Goal: Contribute content

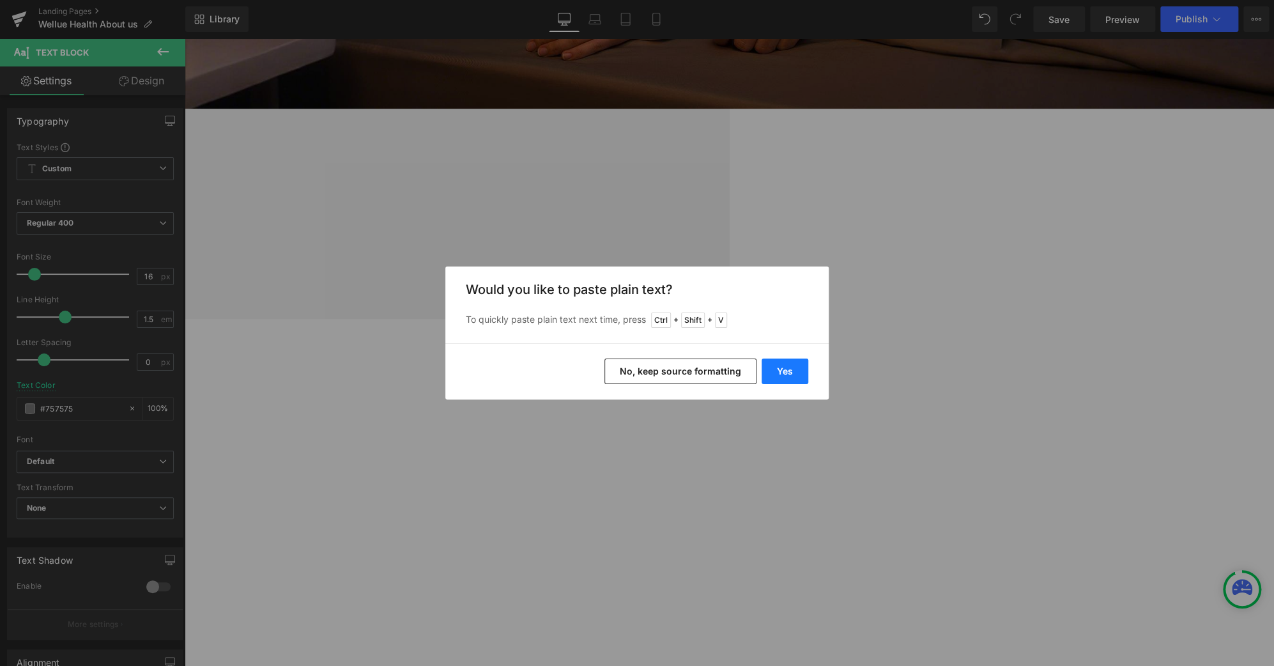
click at [786, 366] on button "Yes" at bounding box center [785, 371] width 47 height 26
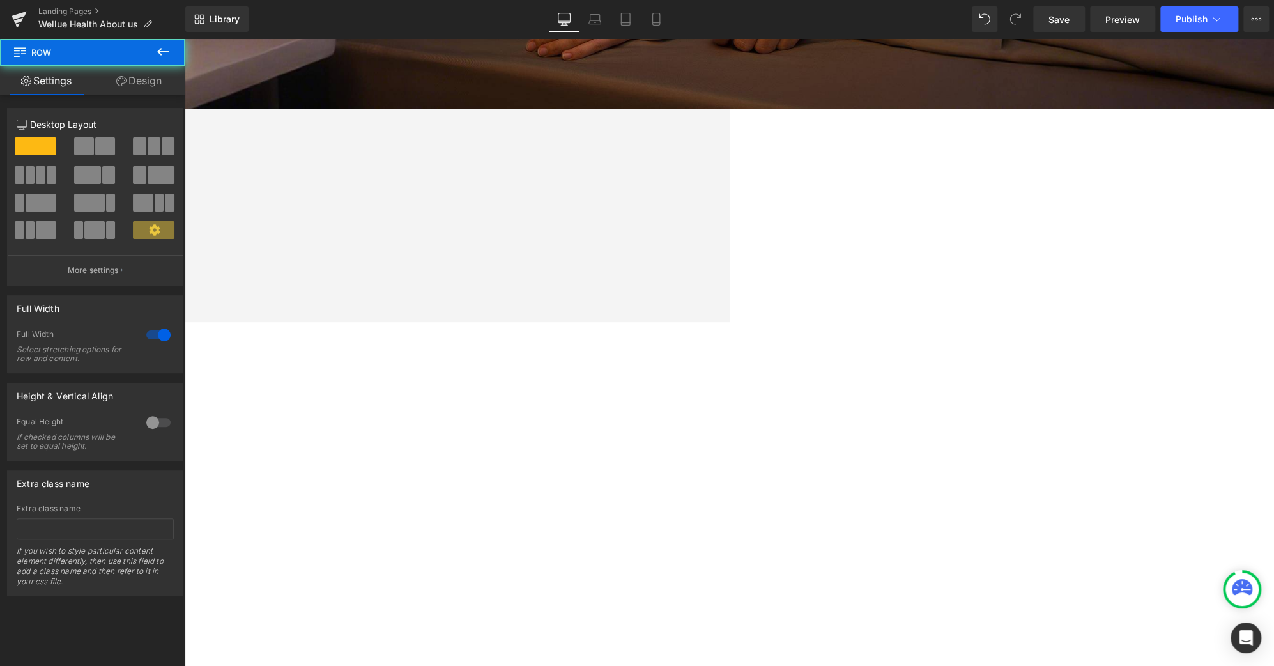
click at [730, 304] on div "About Us Heading Health isn’t defined only by data. It’s freedom, confidence, a…" at bounding box center [184, 194] width 1089 height 255
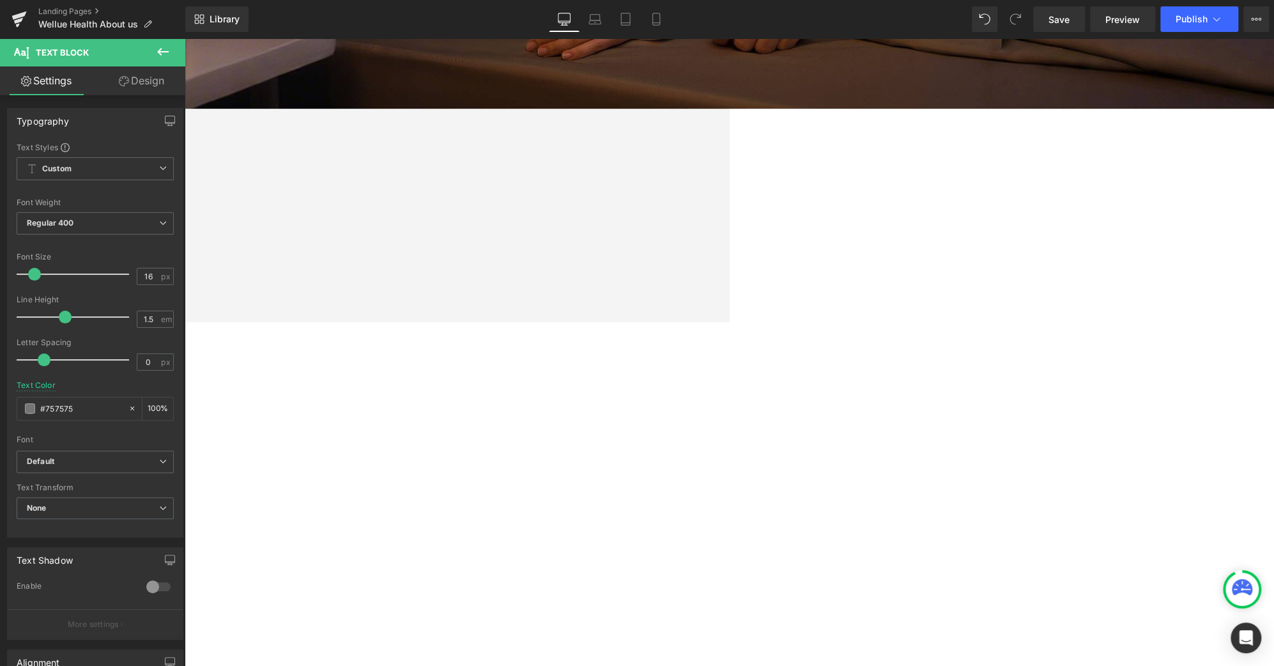
drag, startPoint x: 900, startPoint y: 252, endPoint x: 594, endPoint y: 243, distance: 305.6
copy p "bringing advanced health care technology within reach for all"
click at [730, 296] on div "About Us Heading Health isn’t defined only by data. It’s freedom, confidence, a…" at bounding box center [184, 194] width 1089 height 255
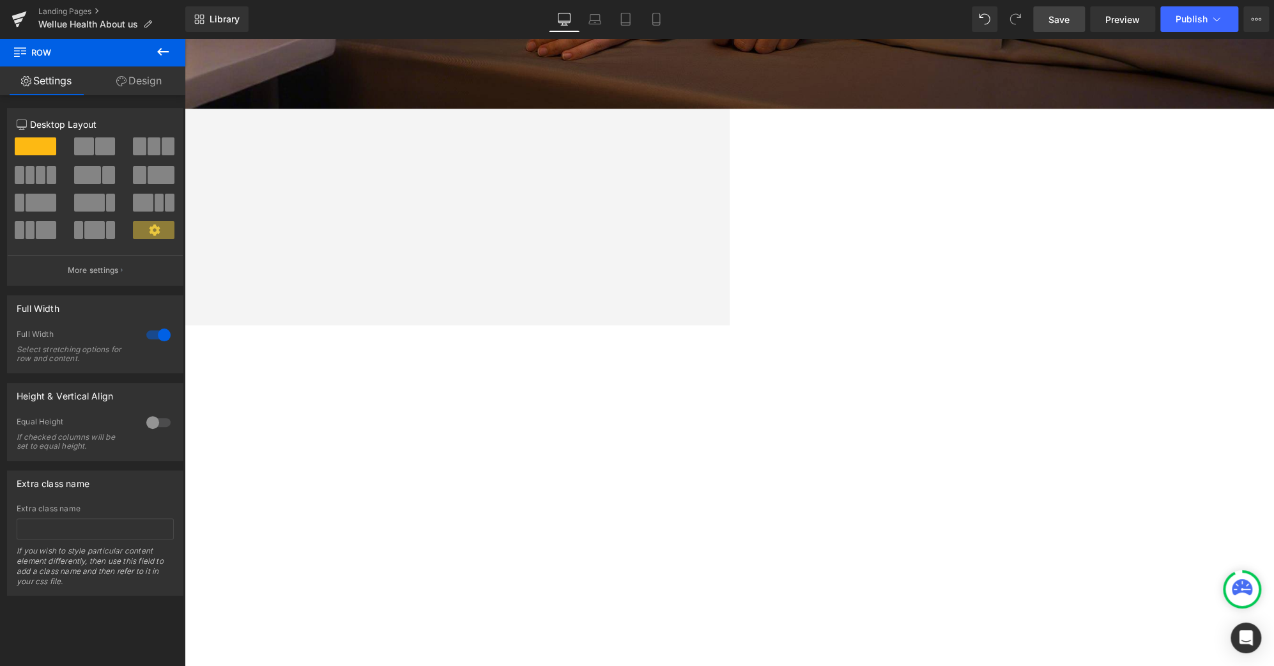
click at [1063, 16] on span "Save" at bounding box center [1059, 19] width 21 height 13
click at [1058, 19] on span "Save" at bounding box center [1059, 19] width 21 height 13
click at [1213, 26] on button "Publish" at bounding box center [1199, 19] width 78 height 26
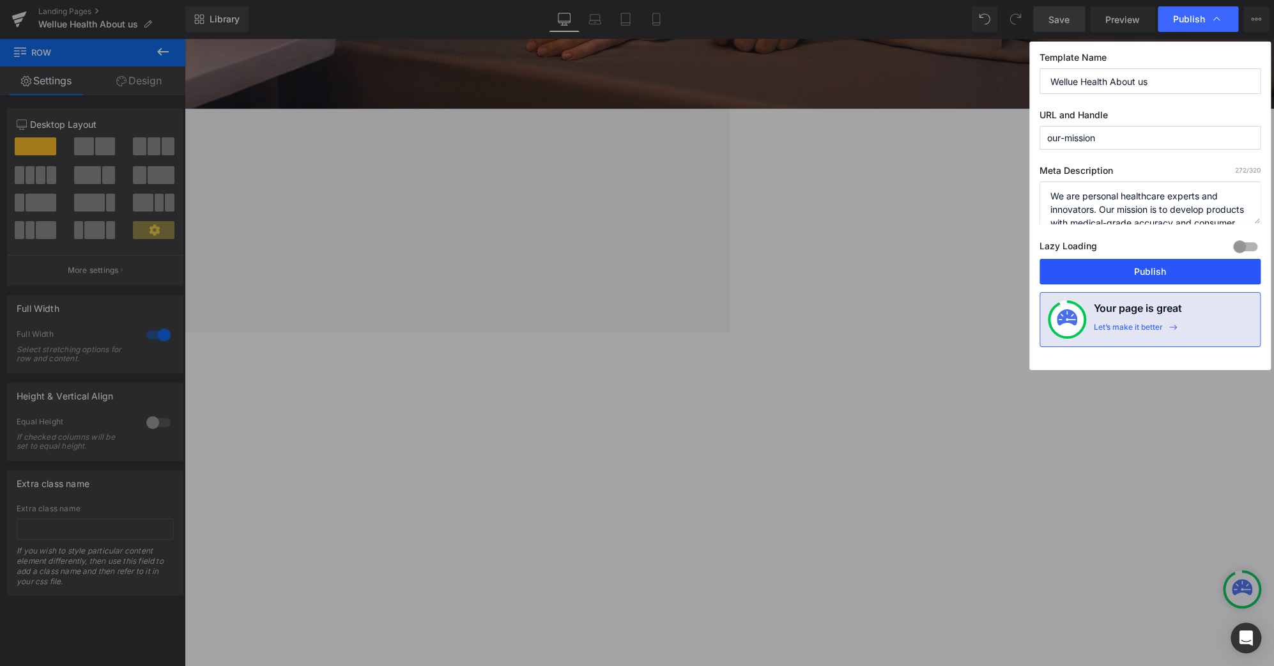
click at [1166, 274] on button "Publish" at bounding box center [1150, 272] width 221 height 26
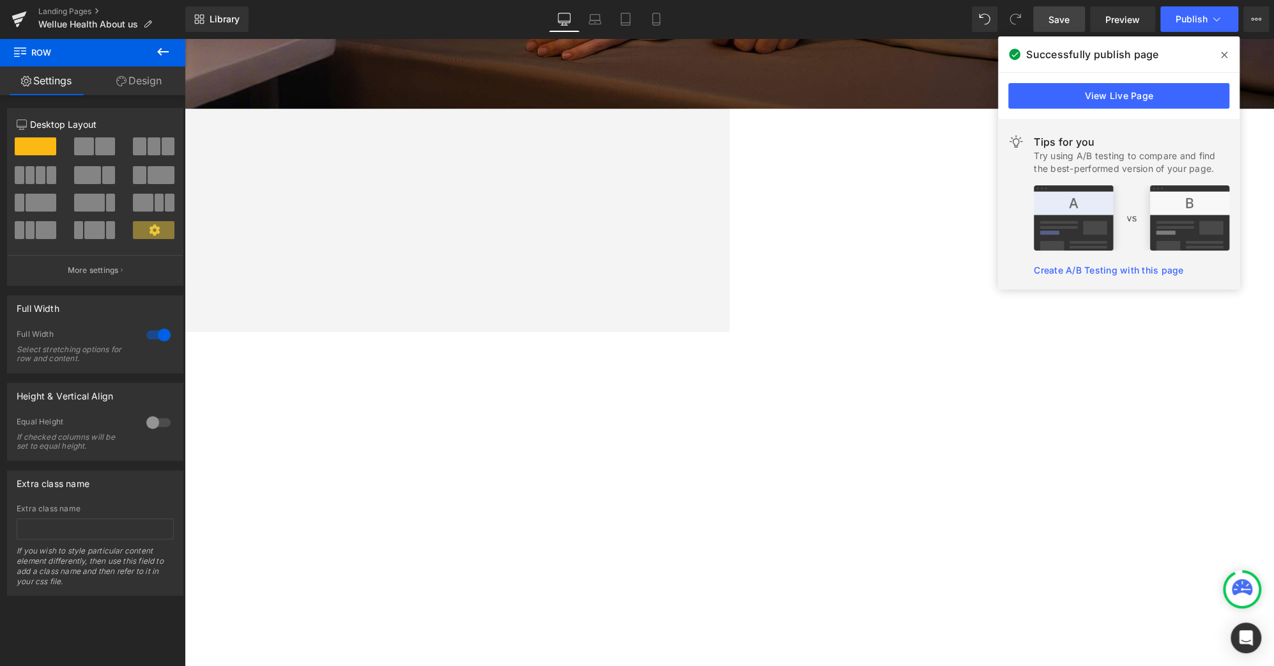
click at [1224, 56] on icon at bounding box center [1224, 55] width 6 height 6
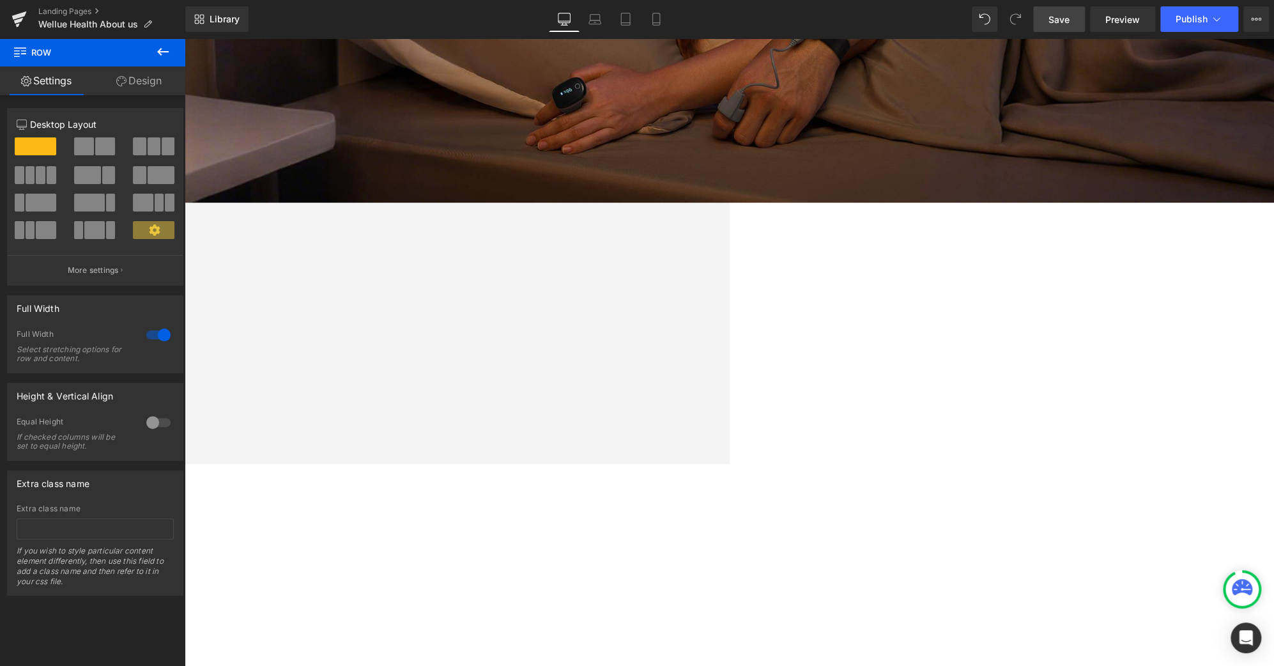
scroll to position [376, 0]
click at [69, 11] on link "Landing Pages" at bounding box center [111, 11] width 147 height 10
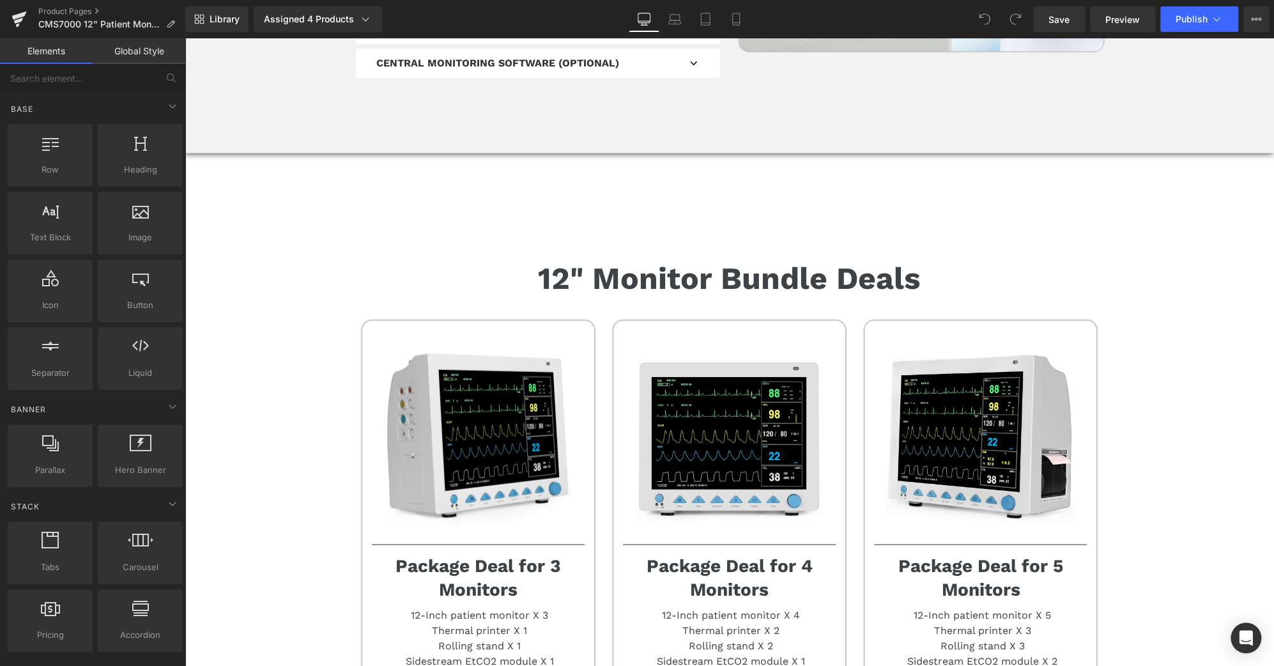
scroll to position [7903, 0]
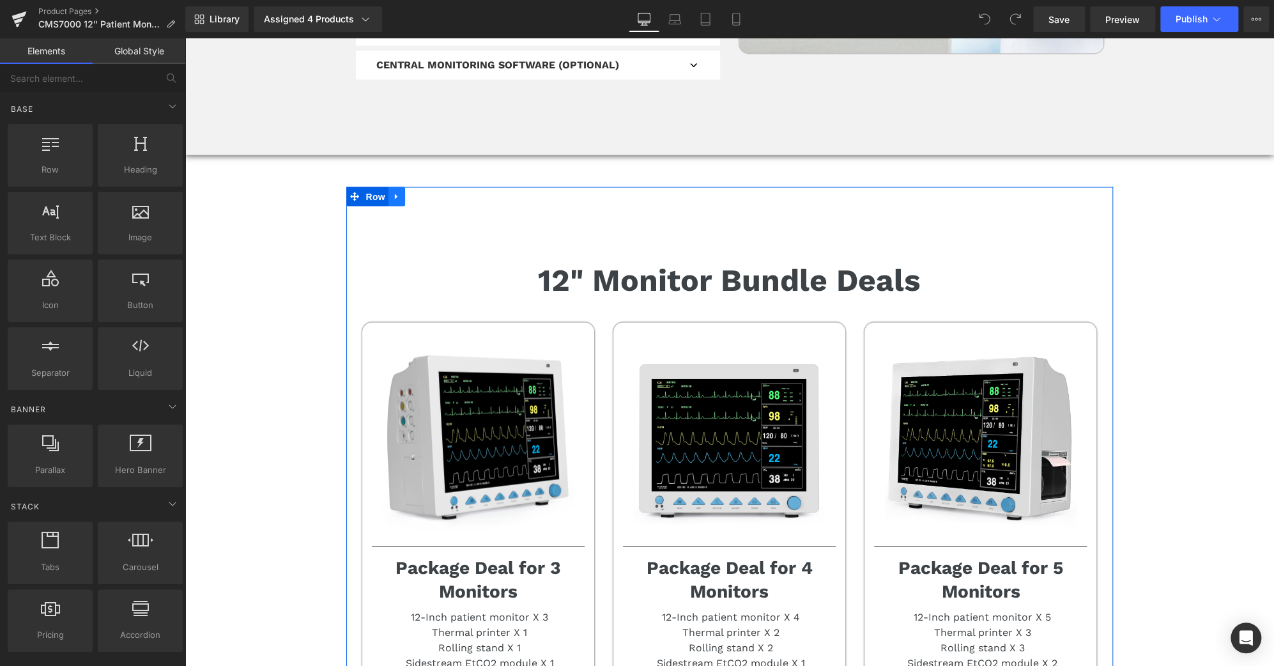
click at [389, 187] on link at bounding box center [397, 196] width 17 height 19
click at [392, 192] on icon at bounding box center [396, 196] width 9 height 9
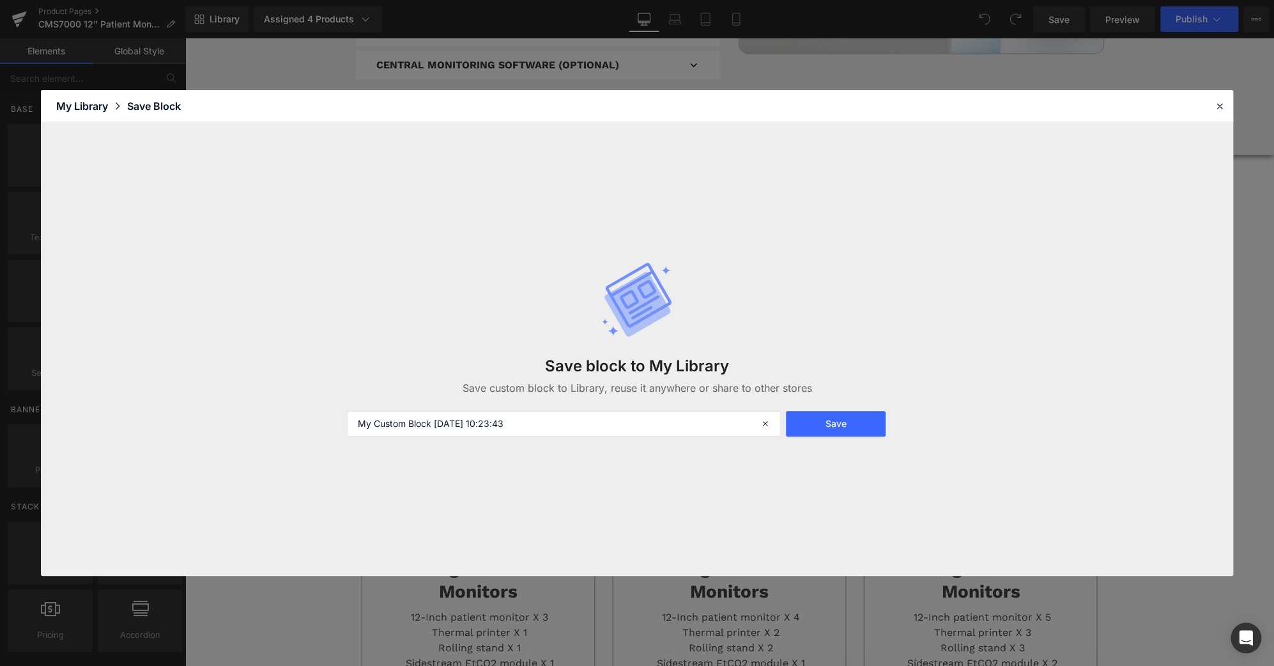
drag, startPoint x: 549, startPoint y: 420, endPoint x: 0, endPoint y: 438, distance: 549.2
click at [0, 438] on div "Library Elements Blocks Templates Saved Library My Library Save Block Save bloc…" at bounding box center [637, 333] width 1274 height 666
type input "12-inch monitor bundle deals-lei"
click at [846, 426] on button "Save" at bounding box center [835, 424] width 99 height 26
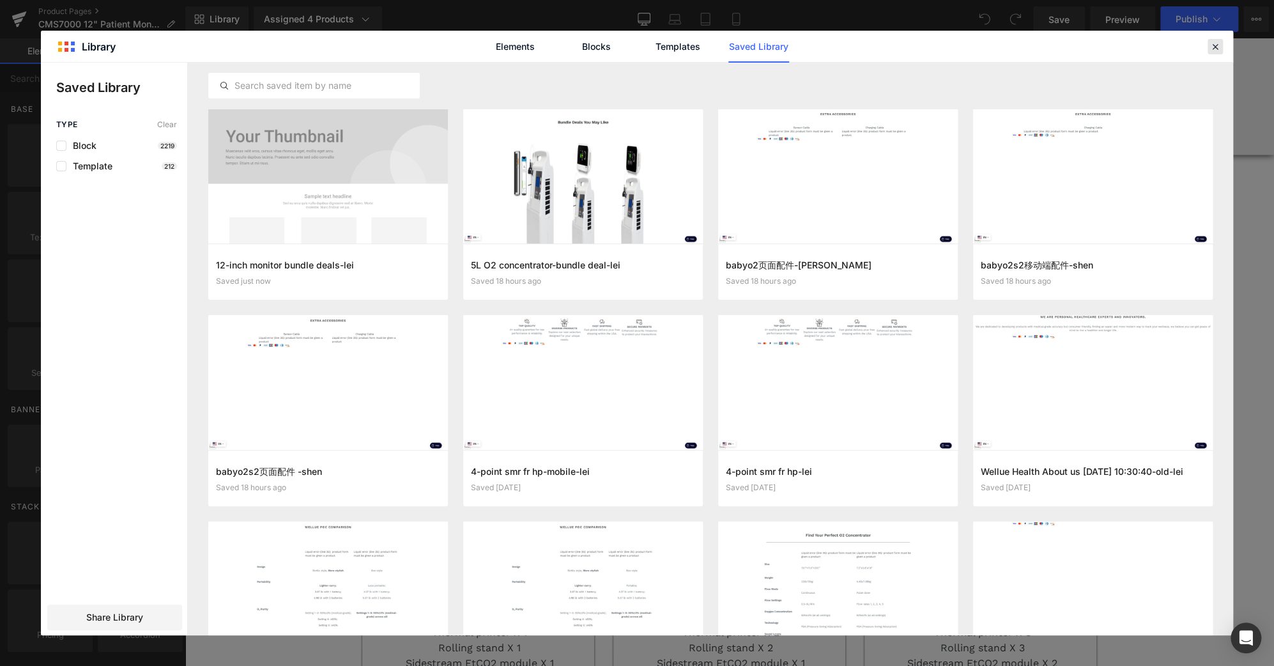
click at [1217, 43] on icon at bounding box center [1216, 47] width 12 height 12
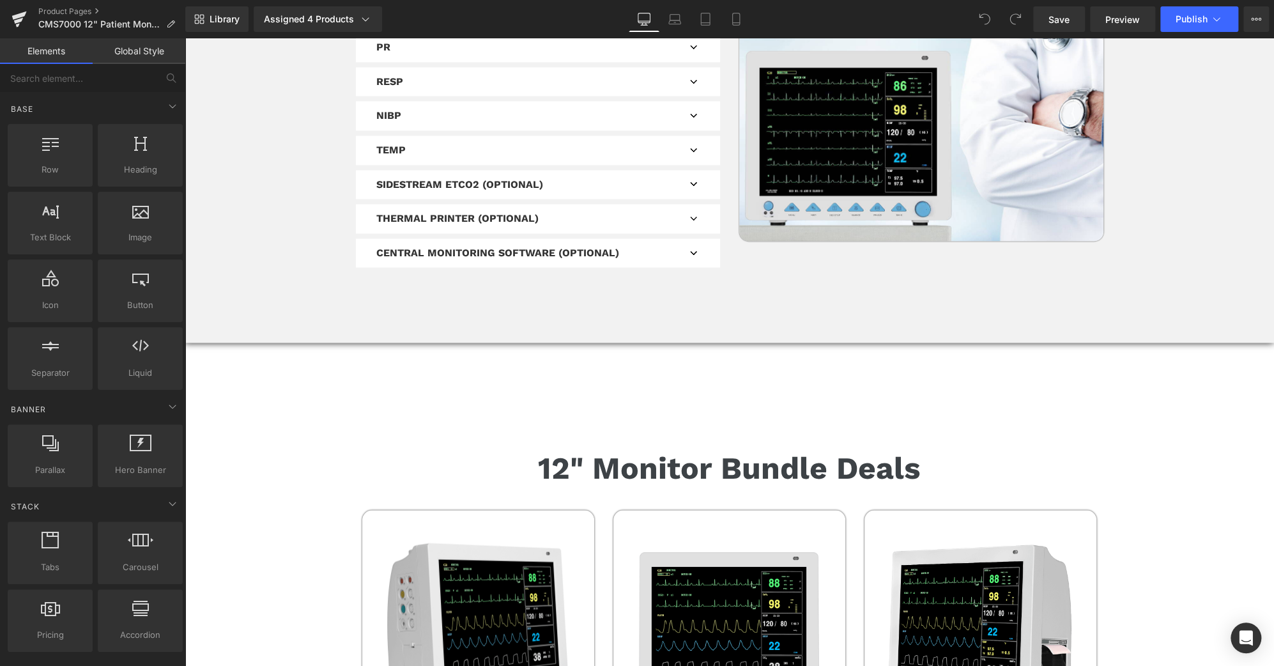
scroll to position [7715, 0]
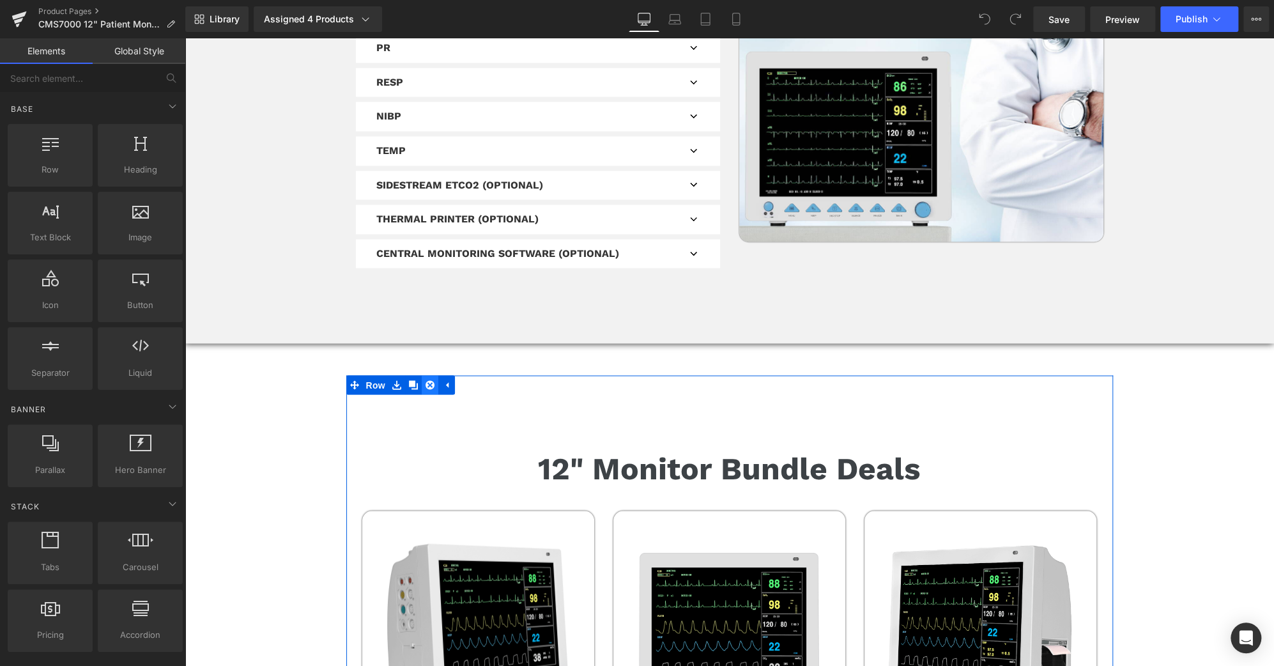
click at [426, 375] on link at bounding box center [430, 384] width 17 height 19
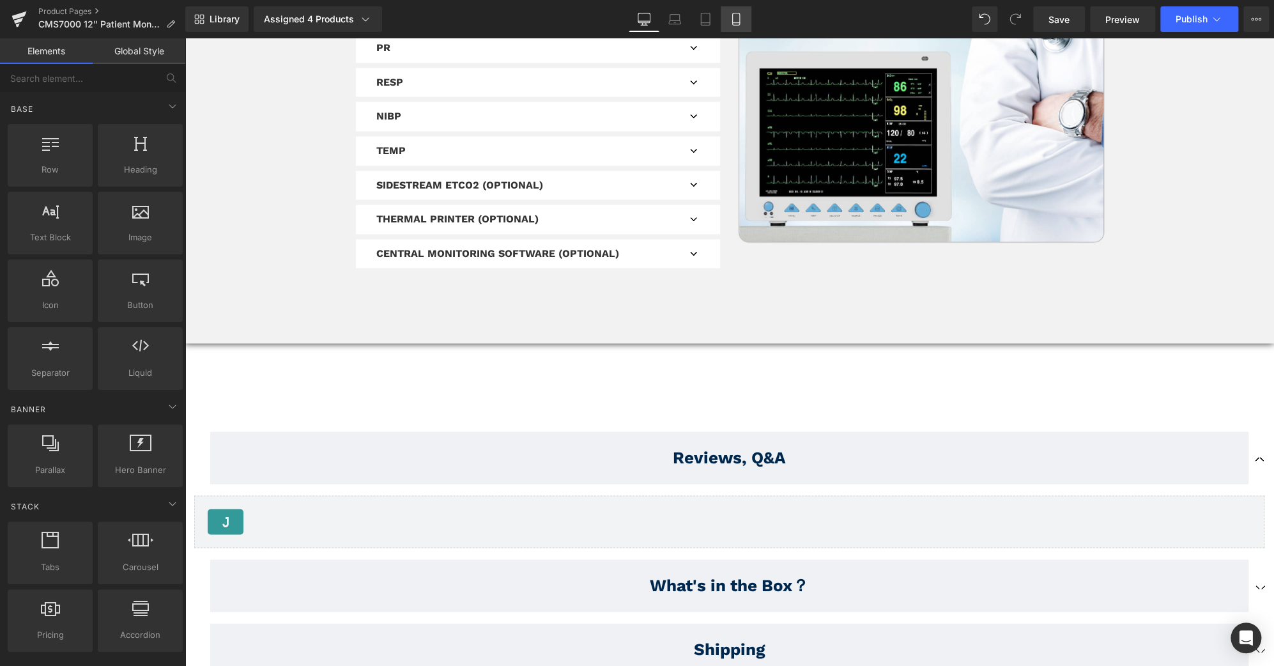
click at [741, 16] on icon at bounding box center [736, 19] width 13 height 13
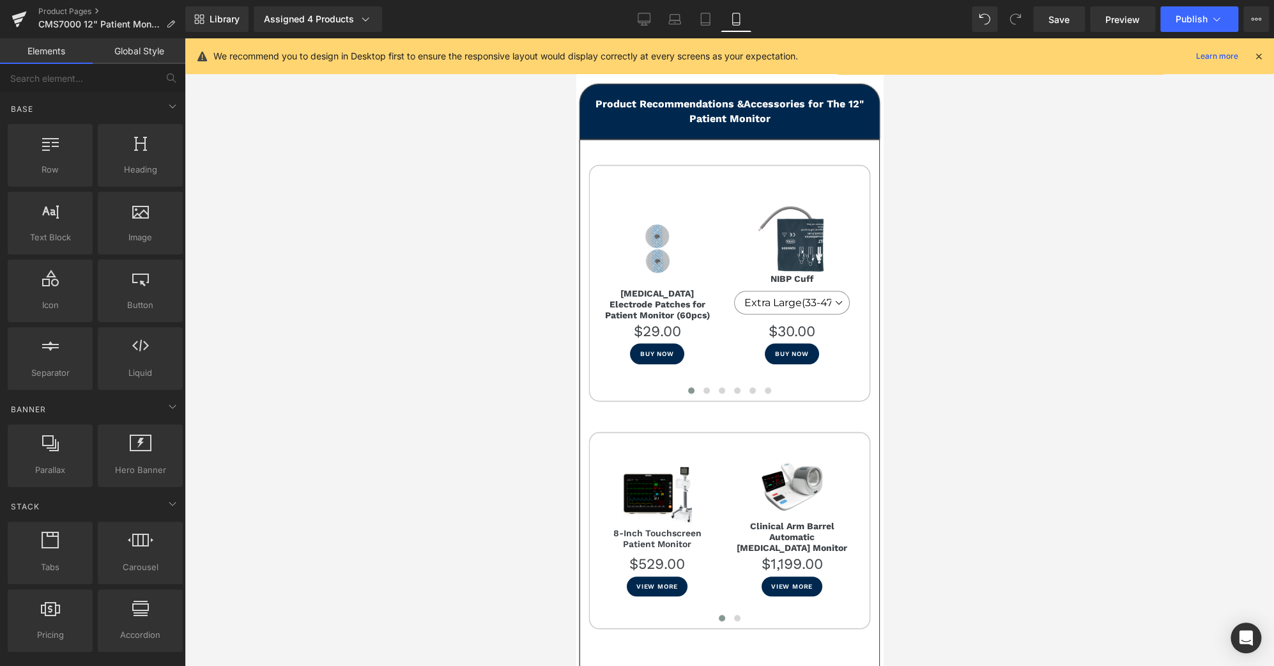
scroll to position [9973, 0]
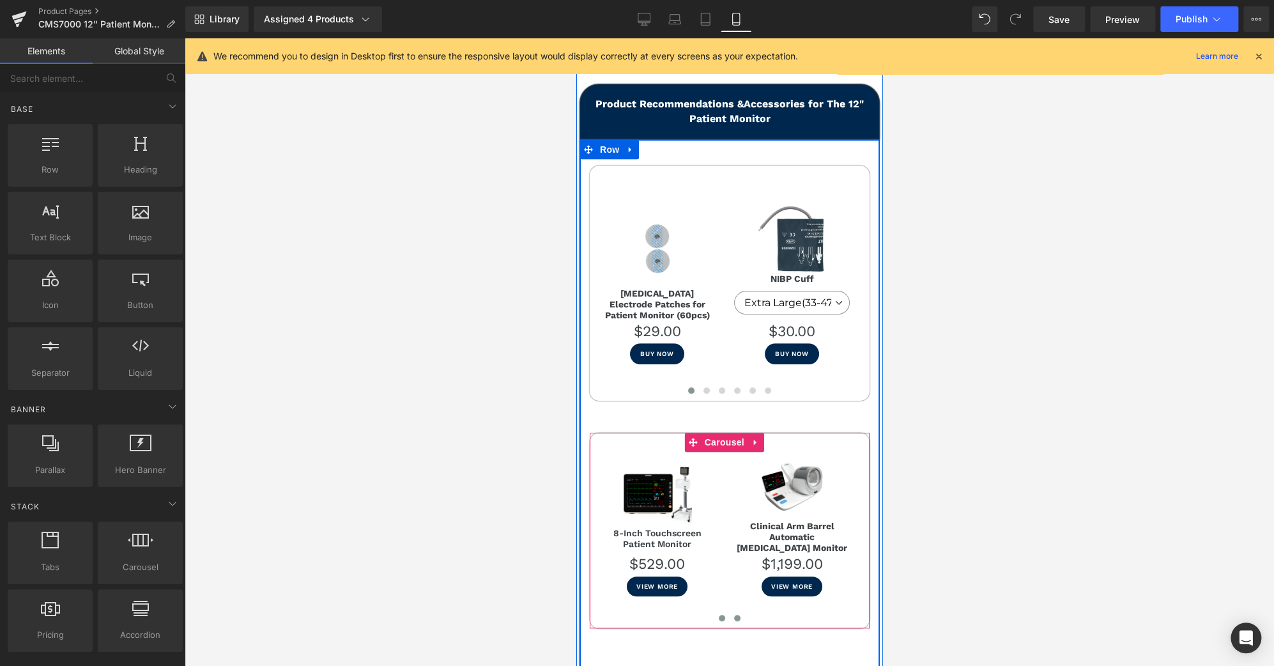
click at [734, 615] on span at bounding box center [737, 618] width 6 height 6
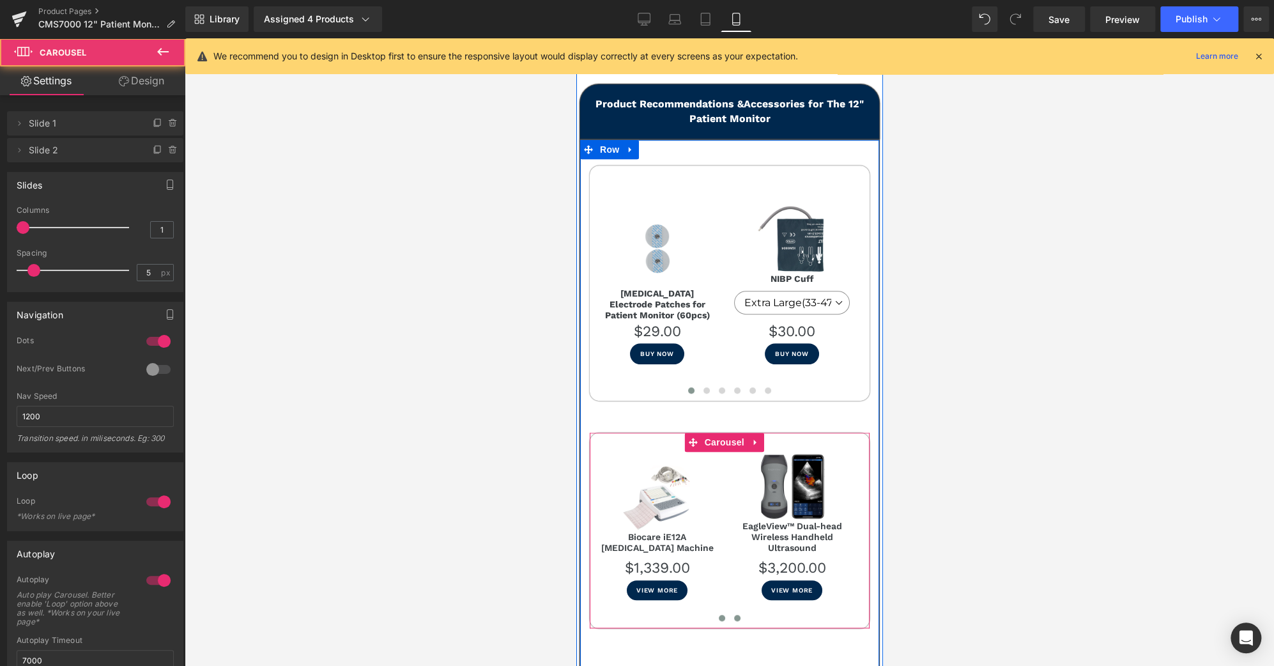
click at [718, 615] on span at bounding box center [721, 618] width 6 height 6
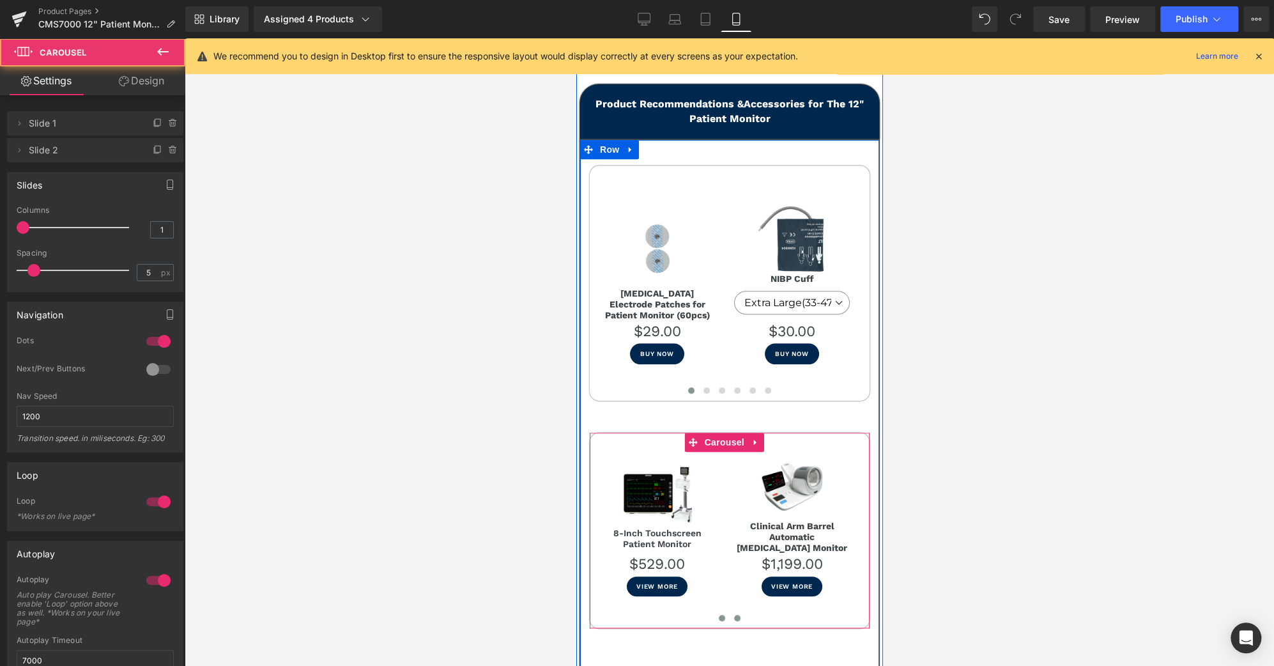
click at [734, 615] on span at bounding box center [737, 618] width 6 height 6
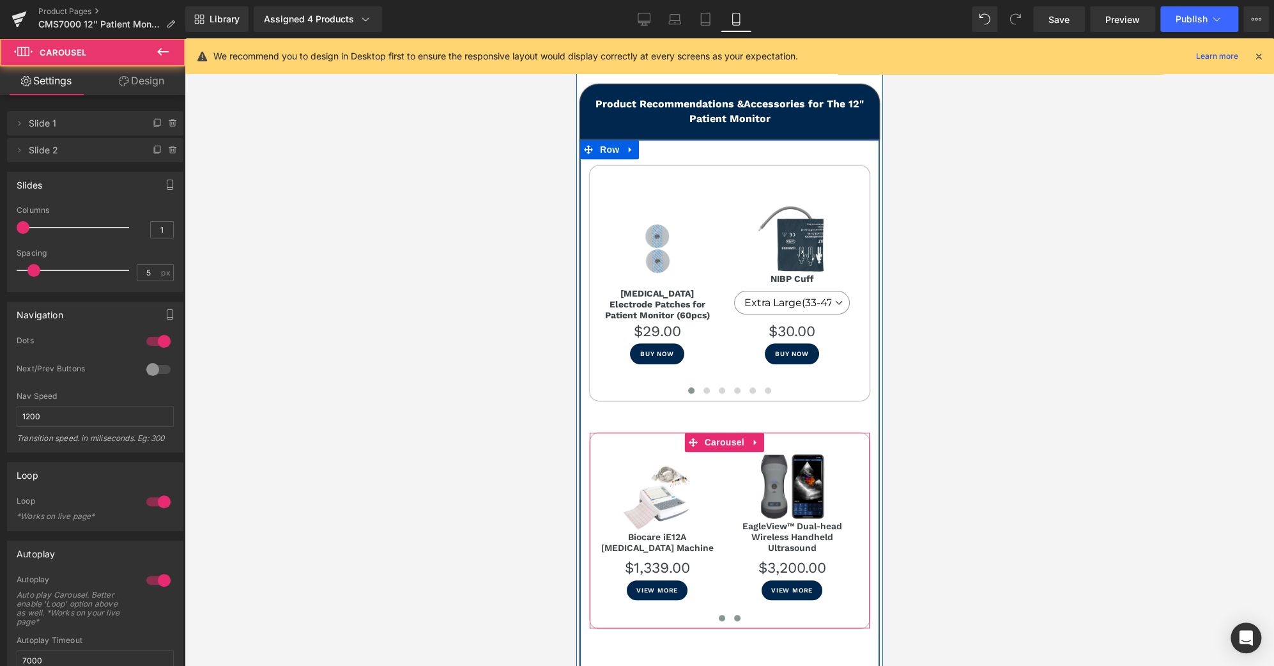
click at [718, 615] on span at bounding box center [721, 618] width 6 height 6
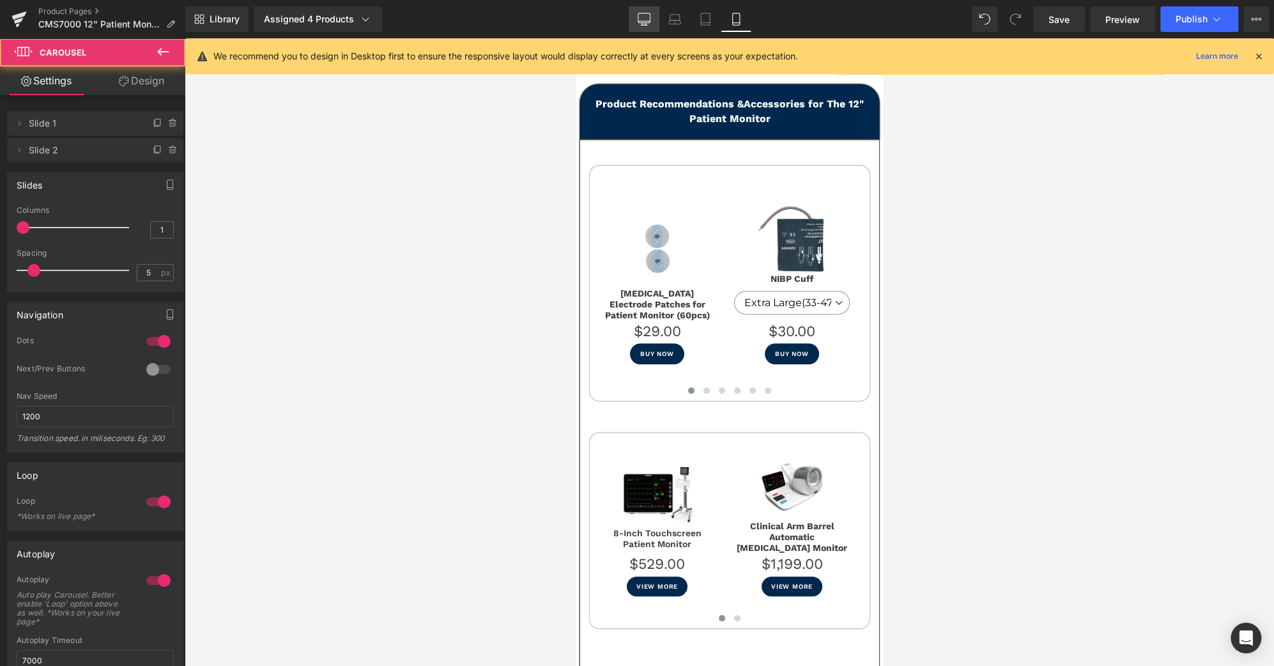
click at [653, 17] on link "Desktop" at bounding box center [644, 19] width 31 height 26
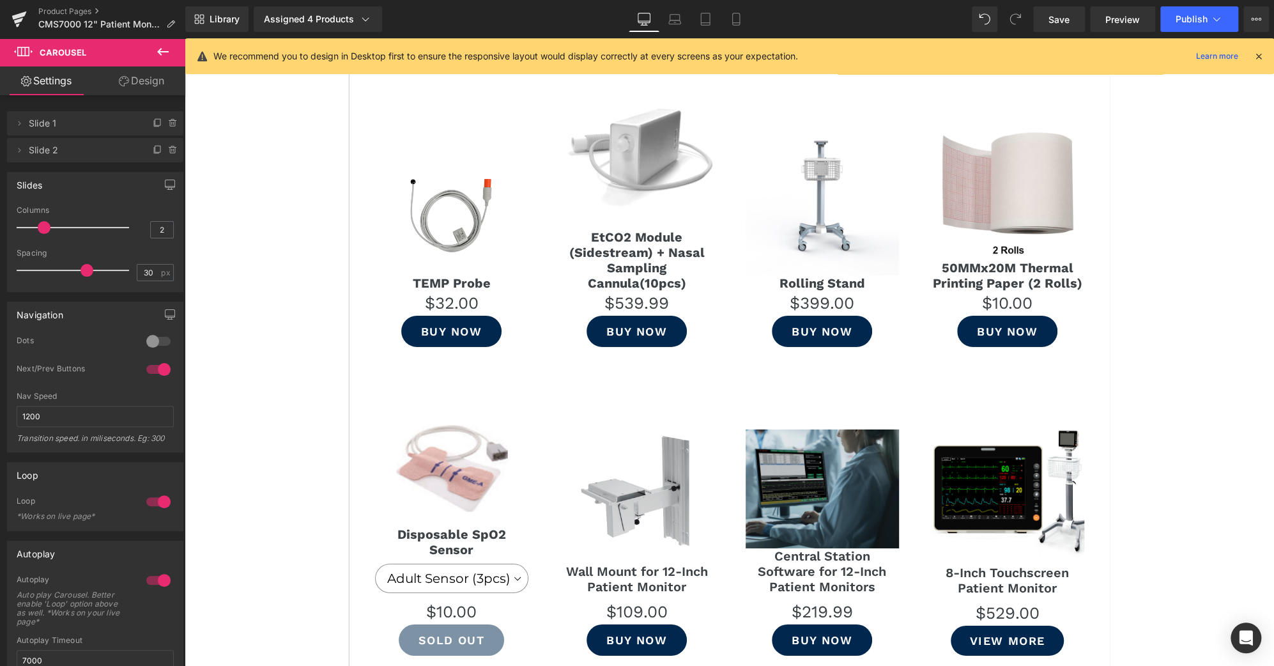
scroll to position [8996, 0]
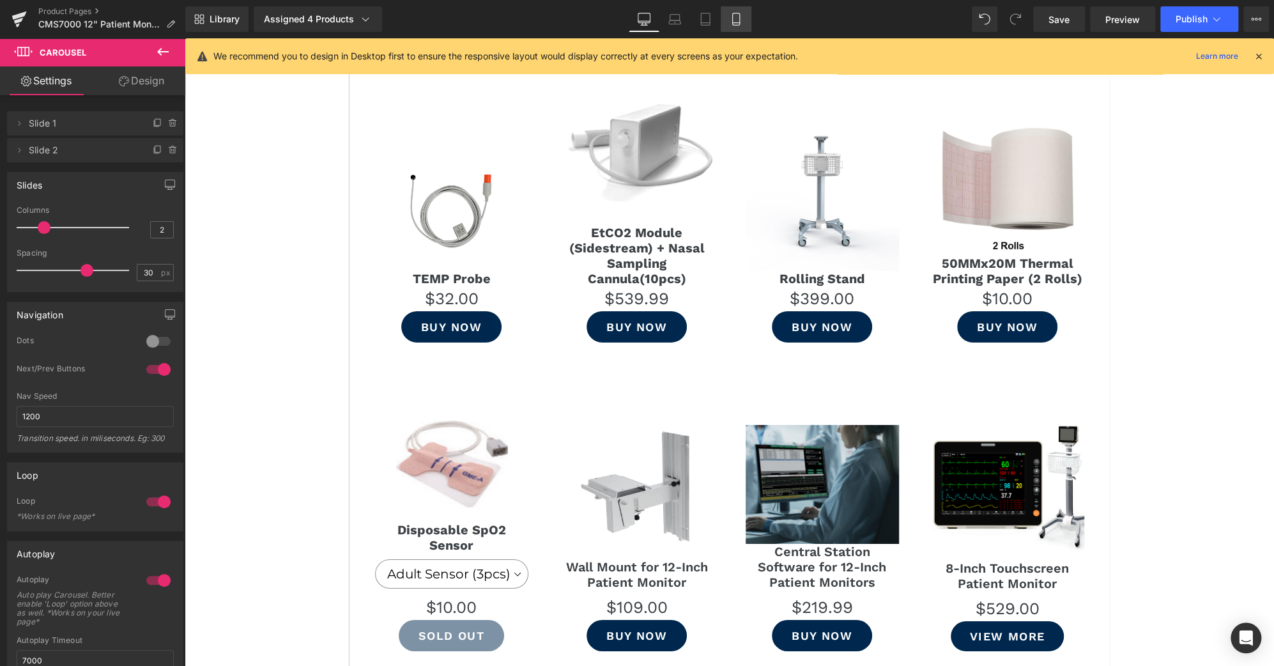
drag, startPoint x: 739, startPoint y: 29, endPoint x: 205, endPoint y: 323, distance: 609.5
click at [739, 29] on link "Mobile" at bounding box center [736, 19] width 31 height 26
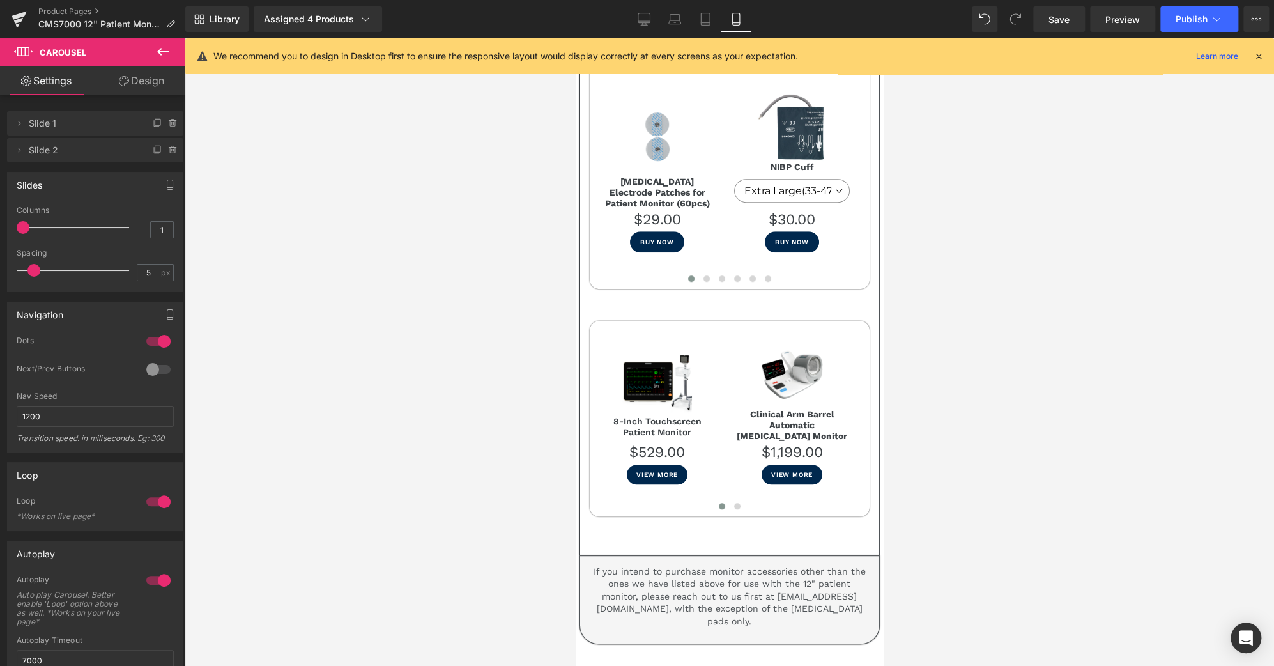
scroll to position [10084, 0]
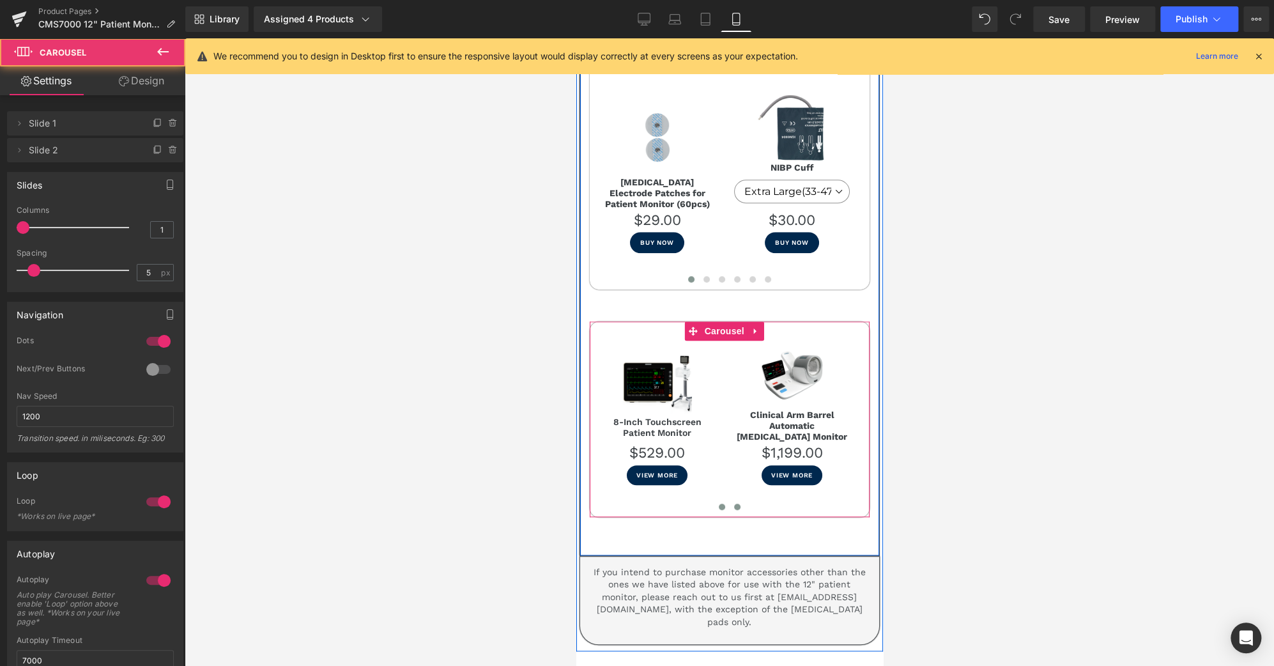
click at [729, 500] on button at bounding box center [736, 506] width 15 height 13
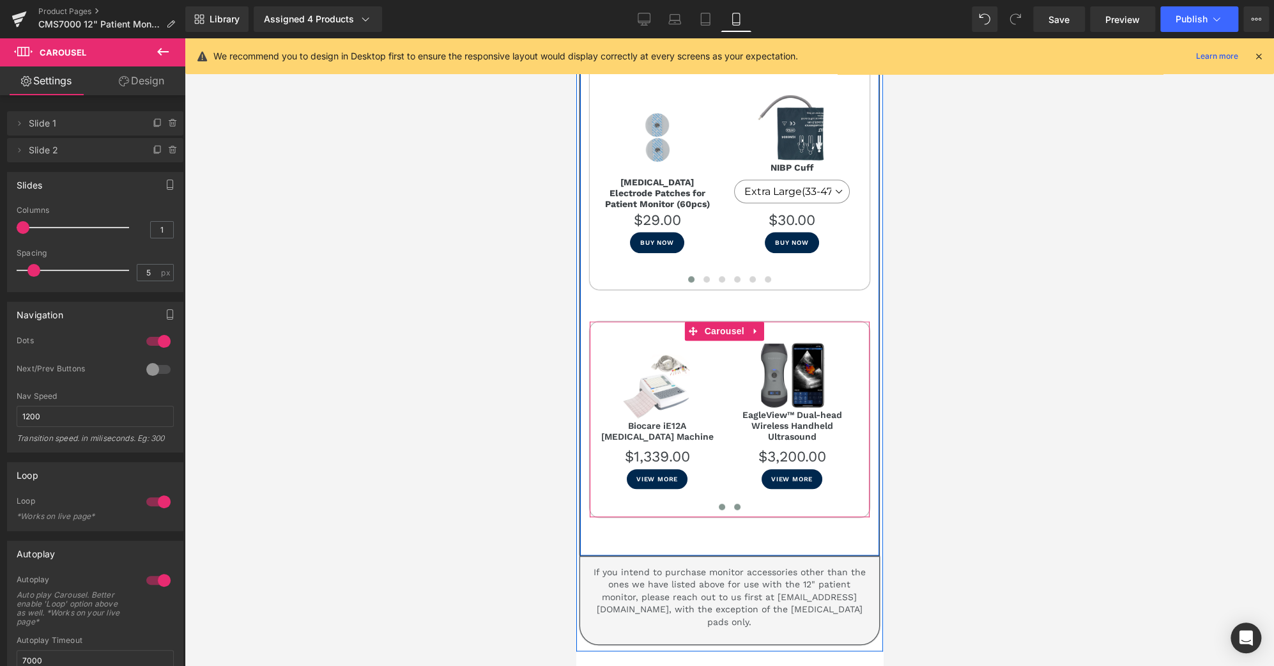
click at [719, 500] on button at bounding box center [721, 506] width 15 height 13
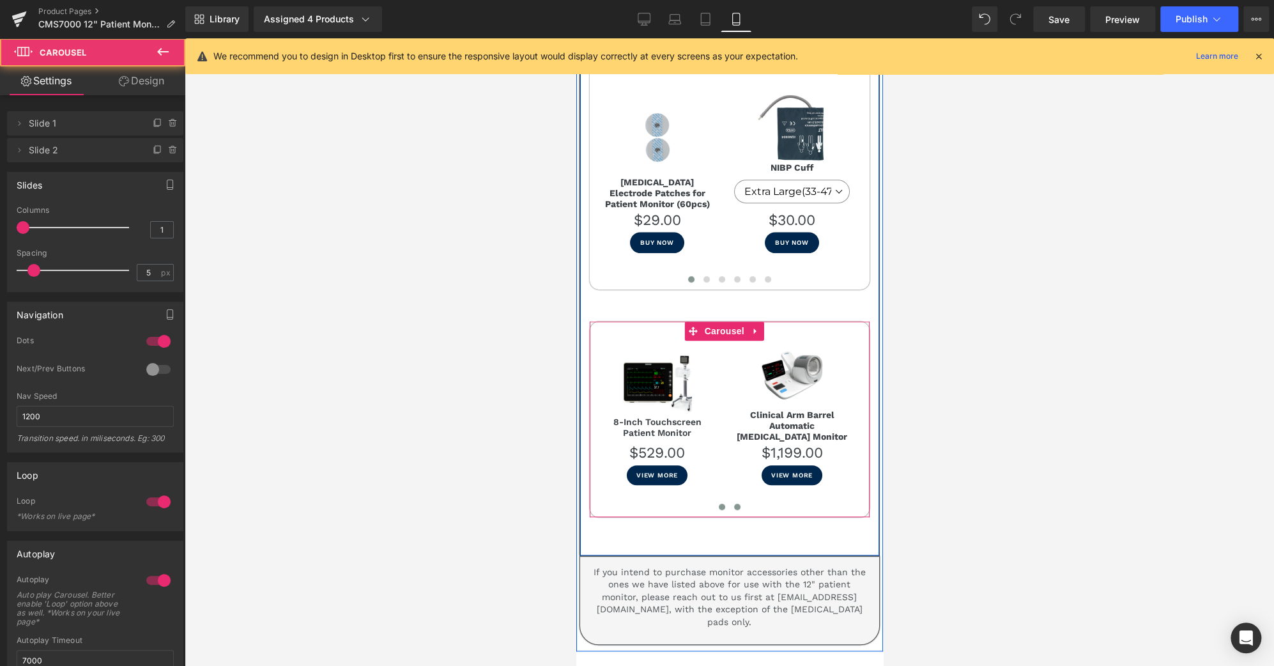
click at [734, 504] on span at bounding box center [737, 507] width 6 height 6
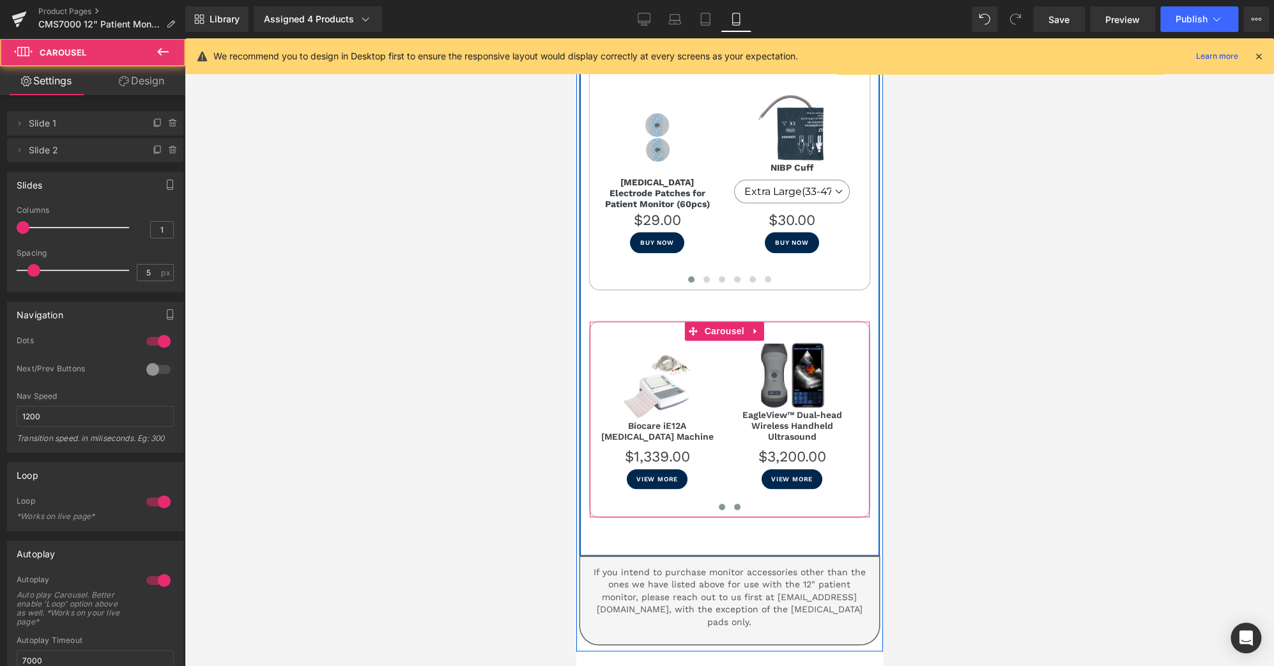
click at [718, 504] on span at bounding box center [721, 507] width 6 height 6
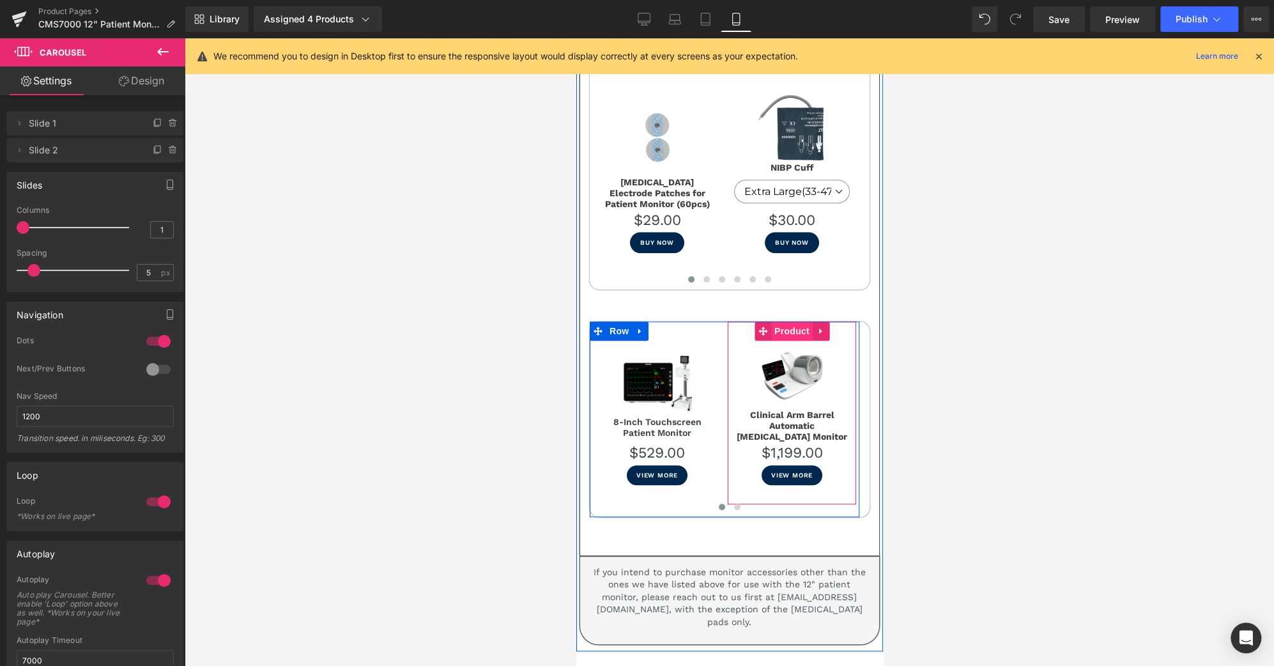
click at [795, 321] on span "Product" at bounding box center [792, 330] width 42 height 19
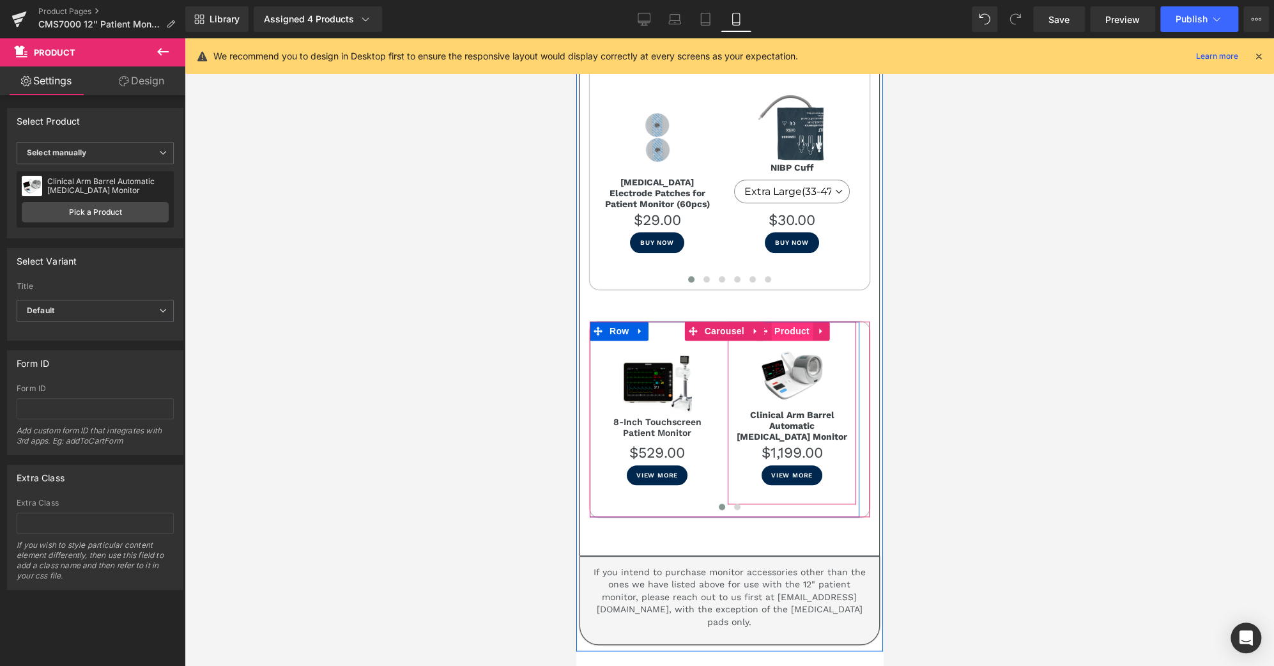
click at [795, 321] on span "Product" at bounding box center [792, 330] width 42 height 19
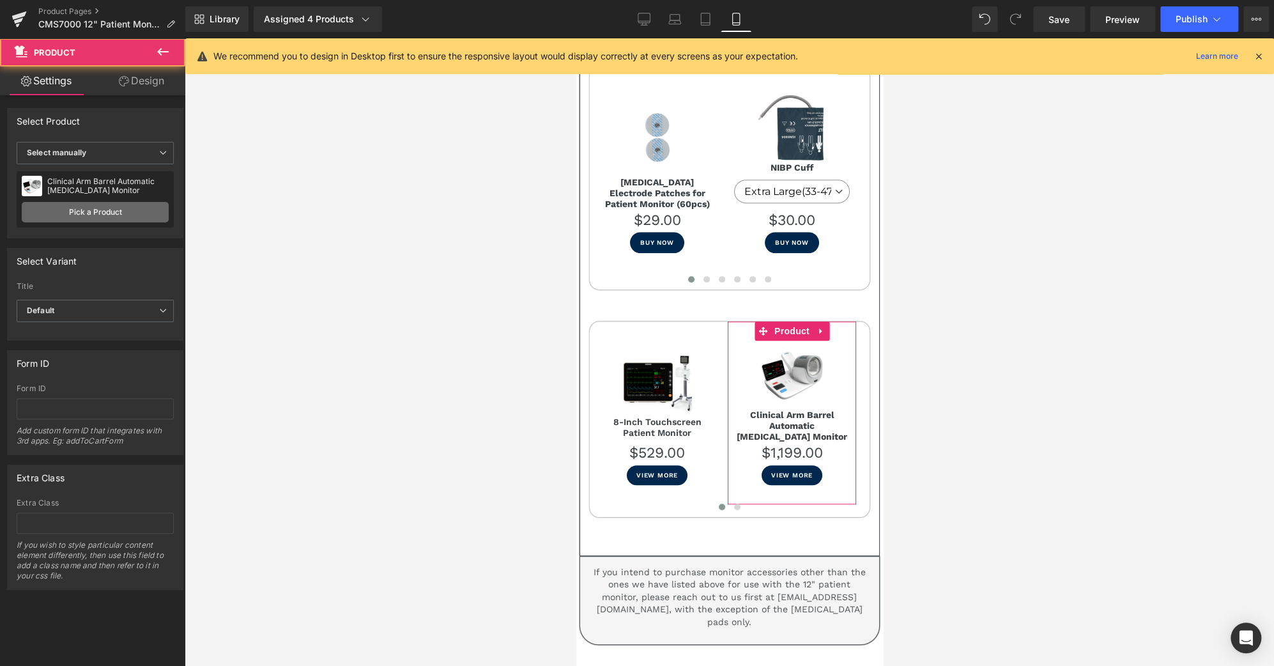
click at [112, 205] on link "Pick a Product" at bounding box center [95, 212] width 147 height 20
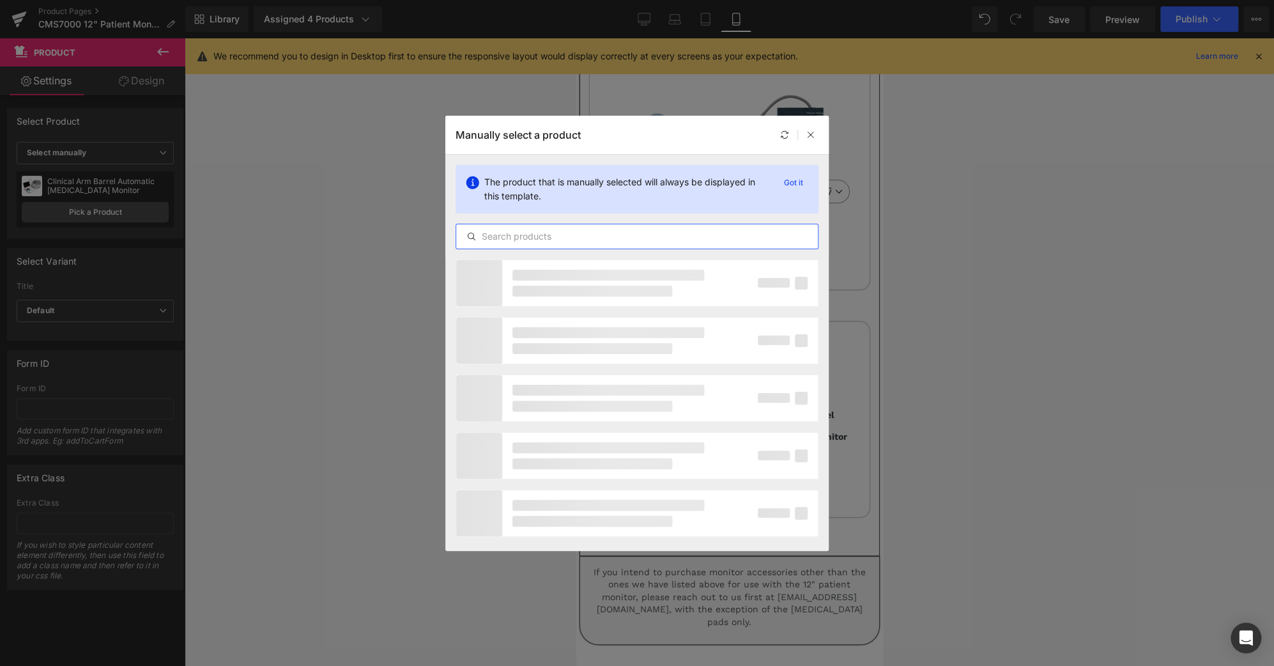
click at [521, 229] on input "text" at bounding box center [637, 236] width 362 height 15
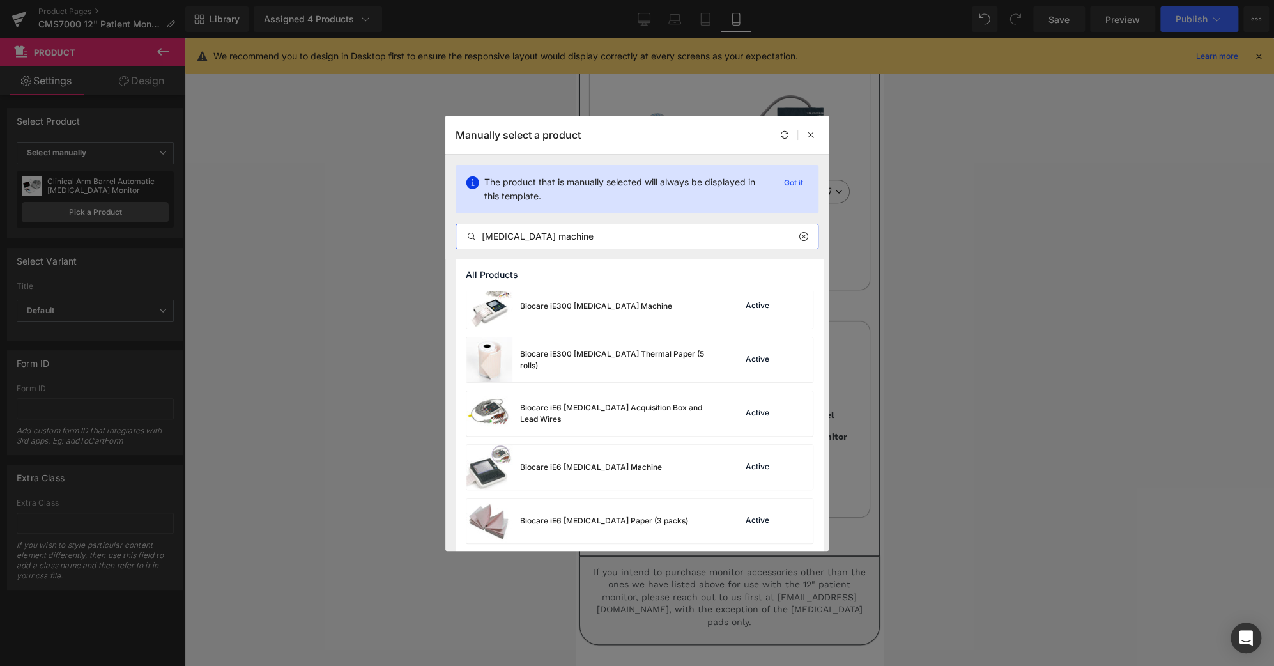
scroll to position [437, 0]
type input "[MEDICAL_DATA] machine"
click at [602, 461] on div "Biocare iE6 [MEDICAL_DATA] Machine" at bounding box center [591, 467] width 142 height 12
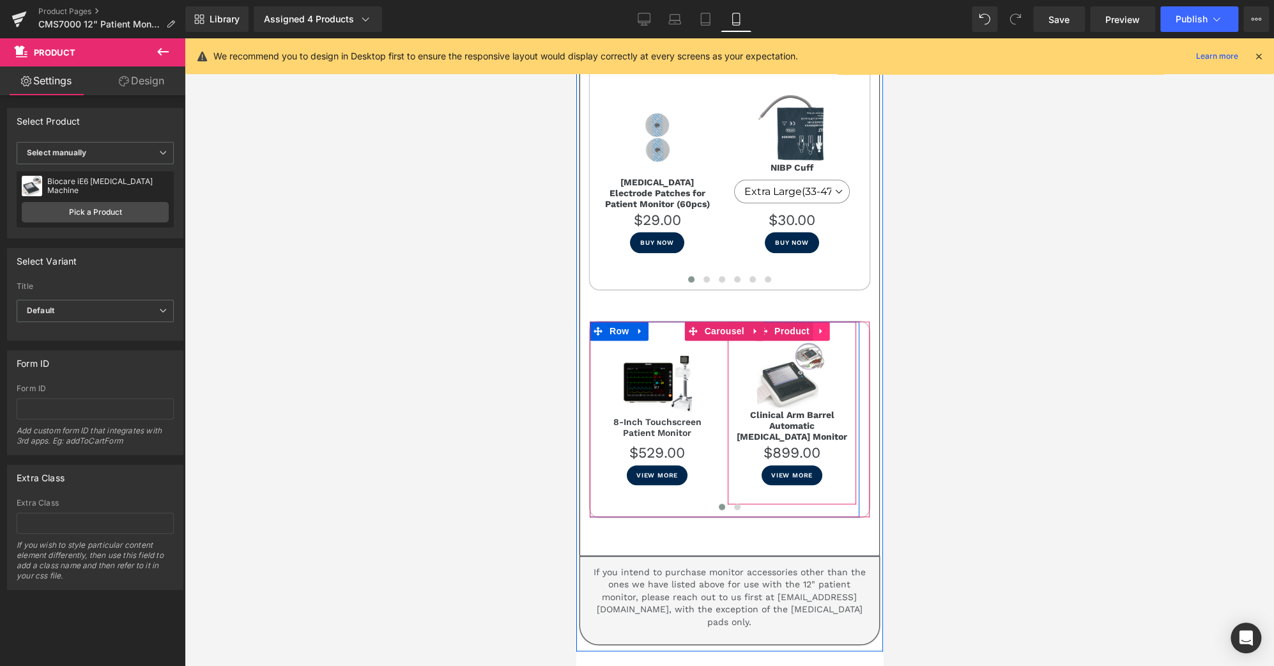
click at [819, 328] on icon at bounding box center [820, 331] width 3 height 6
click at [829, 327] on icon at bounding box center [828, 331] width 9 height 9
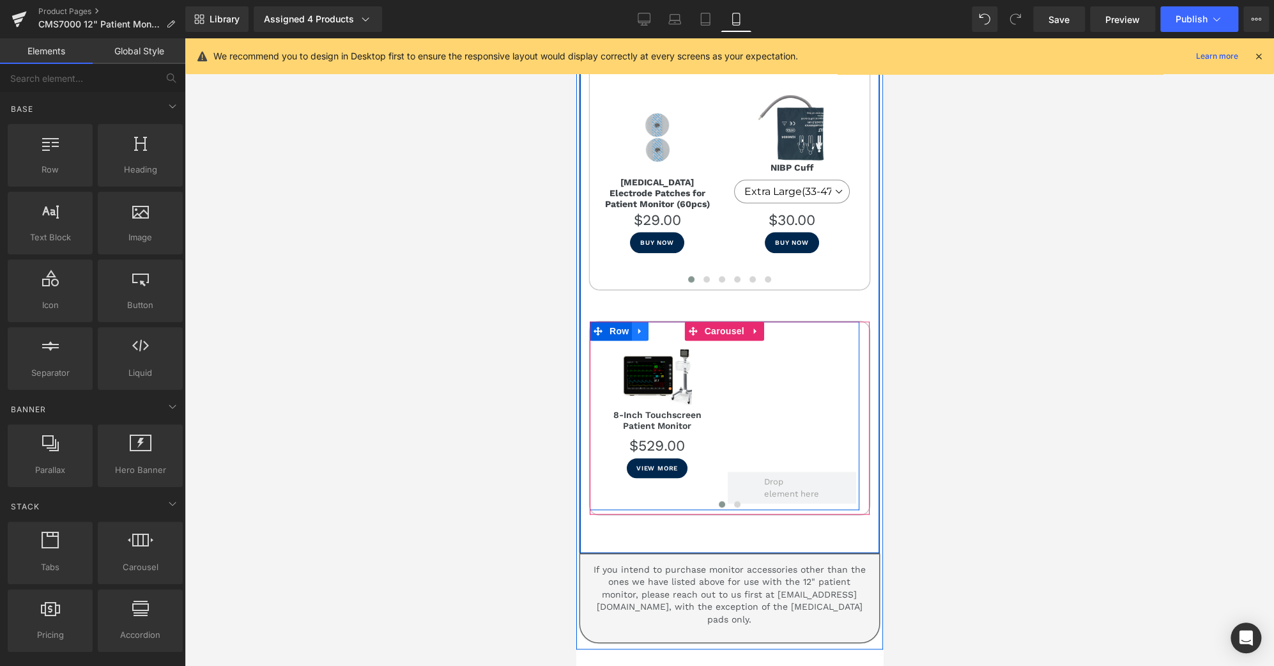
click at [640, 326] on icon at bounding box center [639, 331] width 9 height 10
click at [657, 327] on icon at bounding box center [656, 331] width 9 height 9
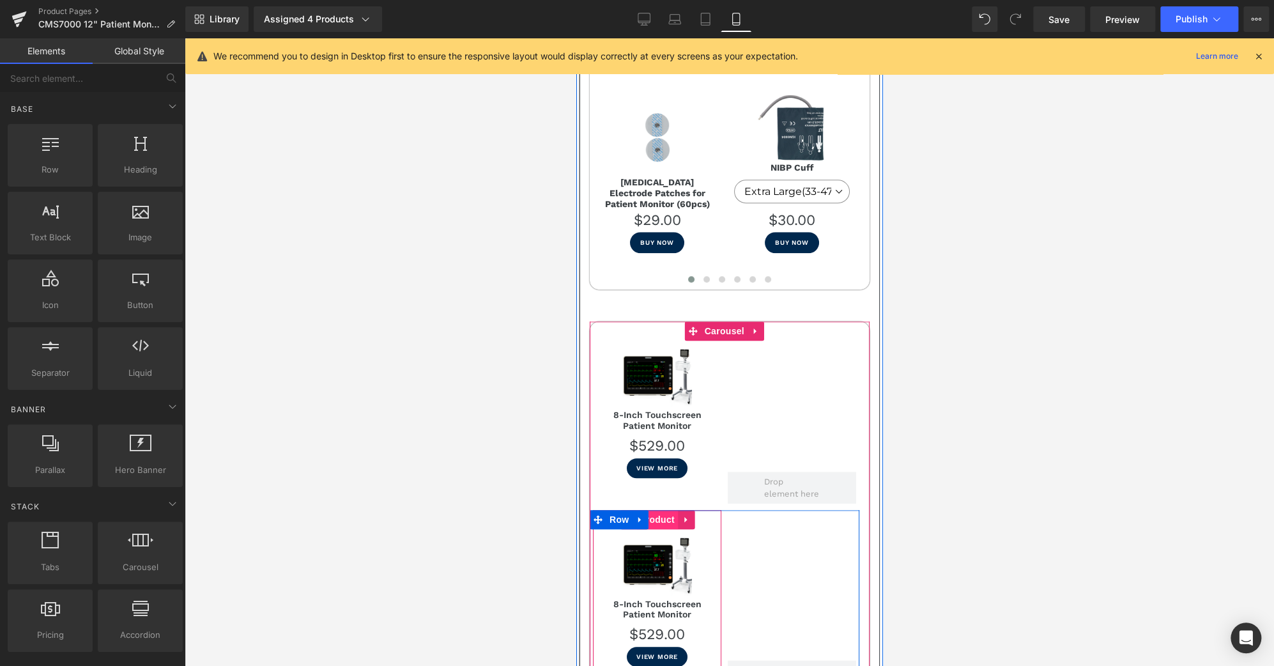
click at [661, 510] on span "Product" at bounding box center [657, 519] width 42 height 19
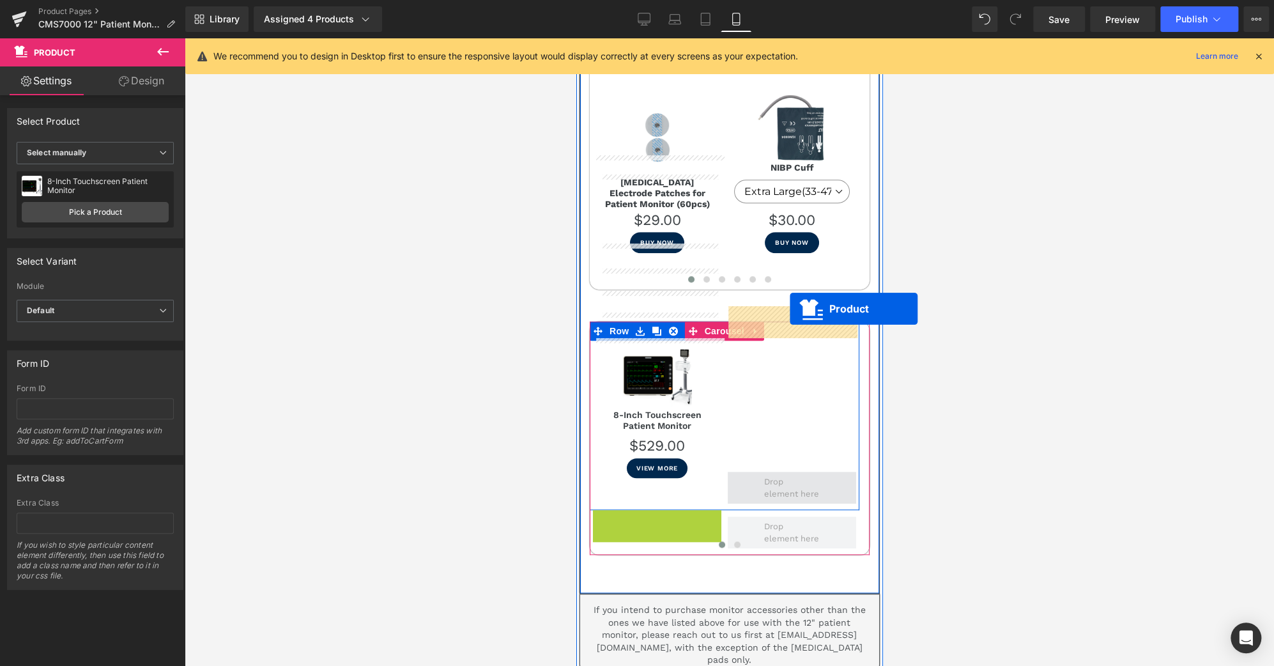
drag, startPoint x: 661, startPoint y: 358, endPoint x: 790, endPoint y: 309, distance: 137.5
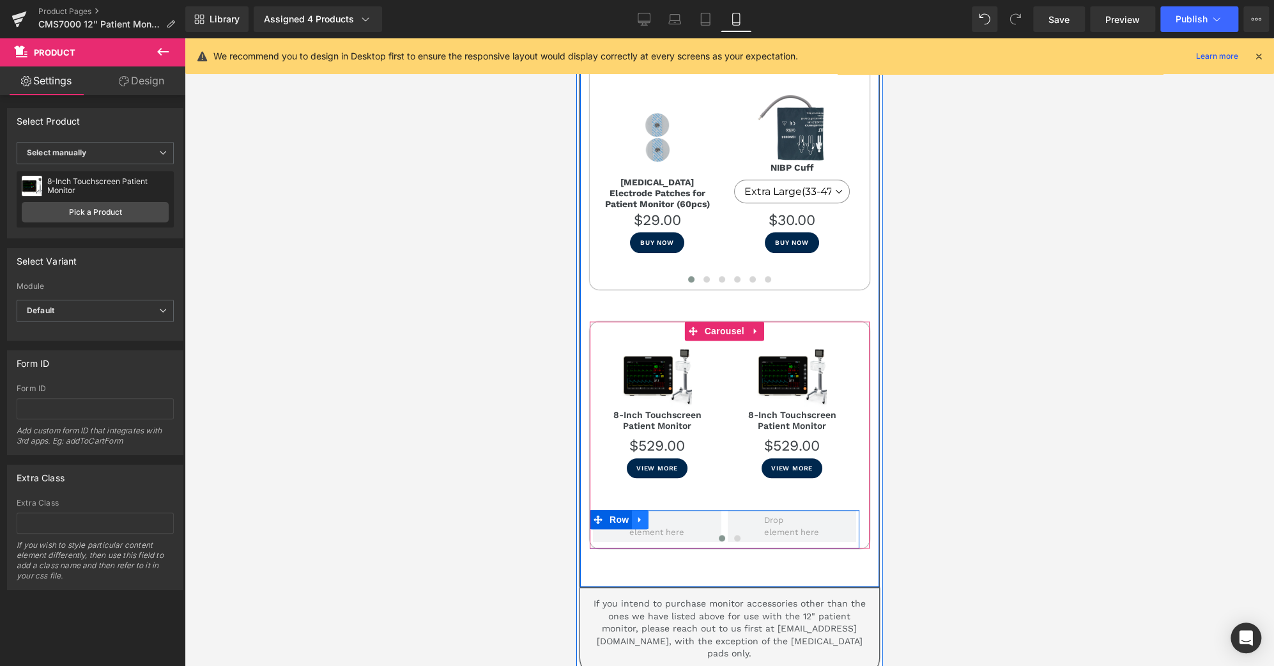
click at [644, 514] on icon at bounding box center [639, 519] width 9 height 10
click at [672, 515] on icon at bounding box center [672, 519] width 9 height 9
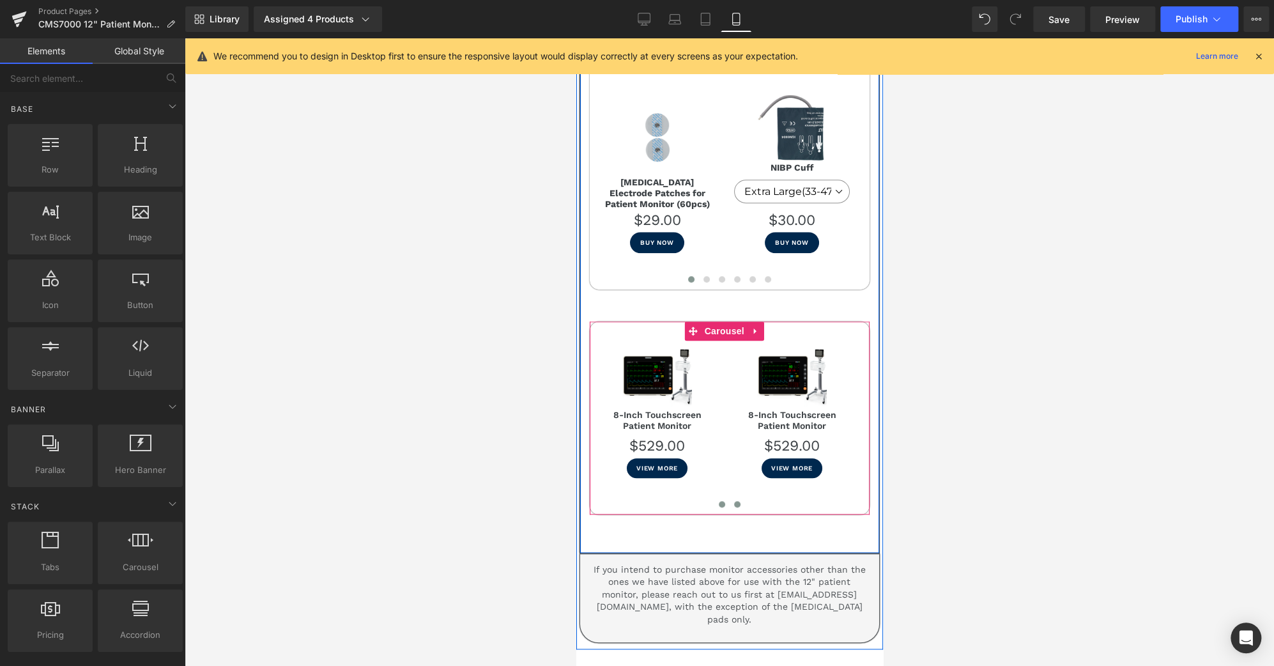
click at [734, 501] on span at bounding box center [737, 504] width 6 height 6
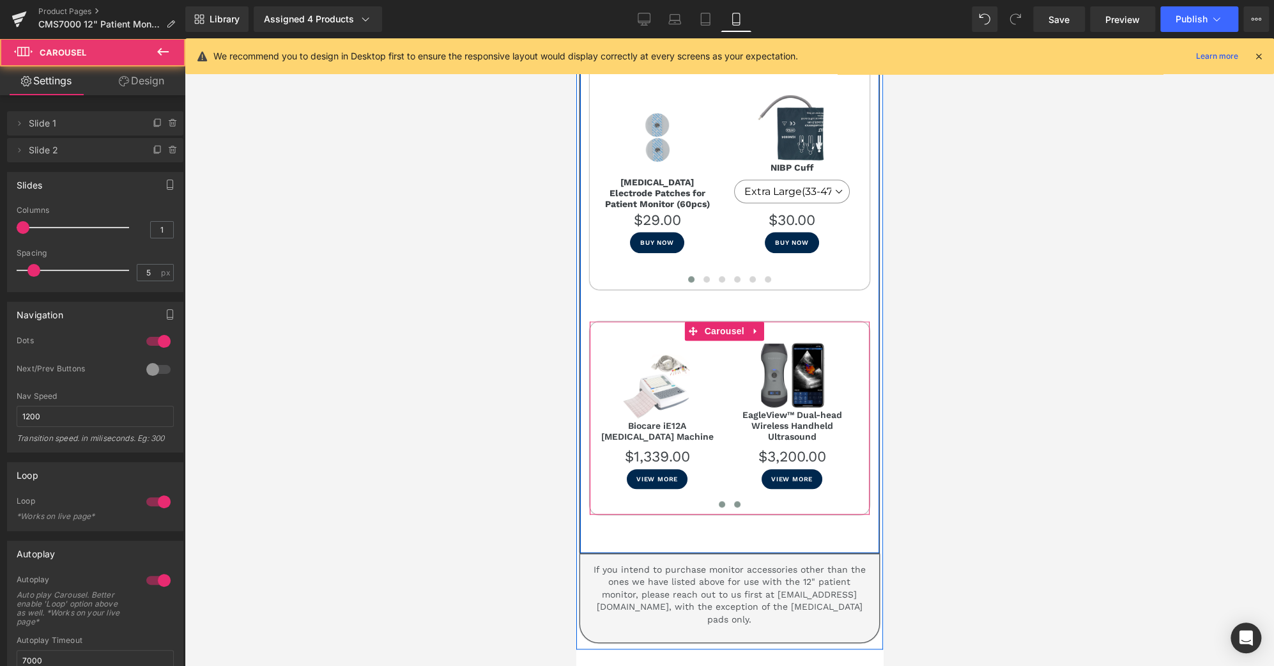
click at [718, 501] on span at bounding box center [721, 504] width 6 height 6
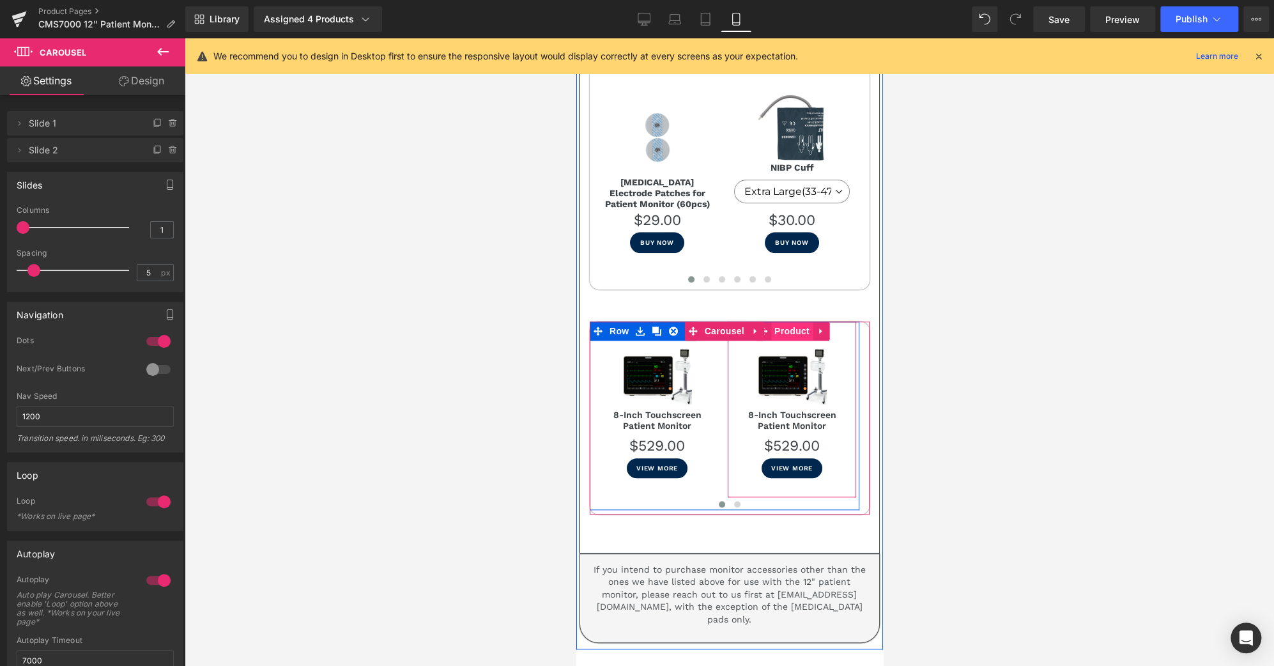
click at [789, 321] on span "Product" at bounding box center [792, 330] width 42 height 19
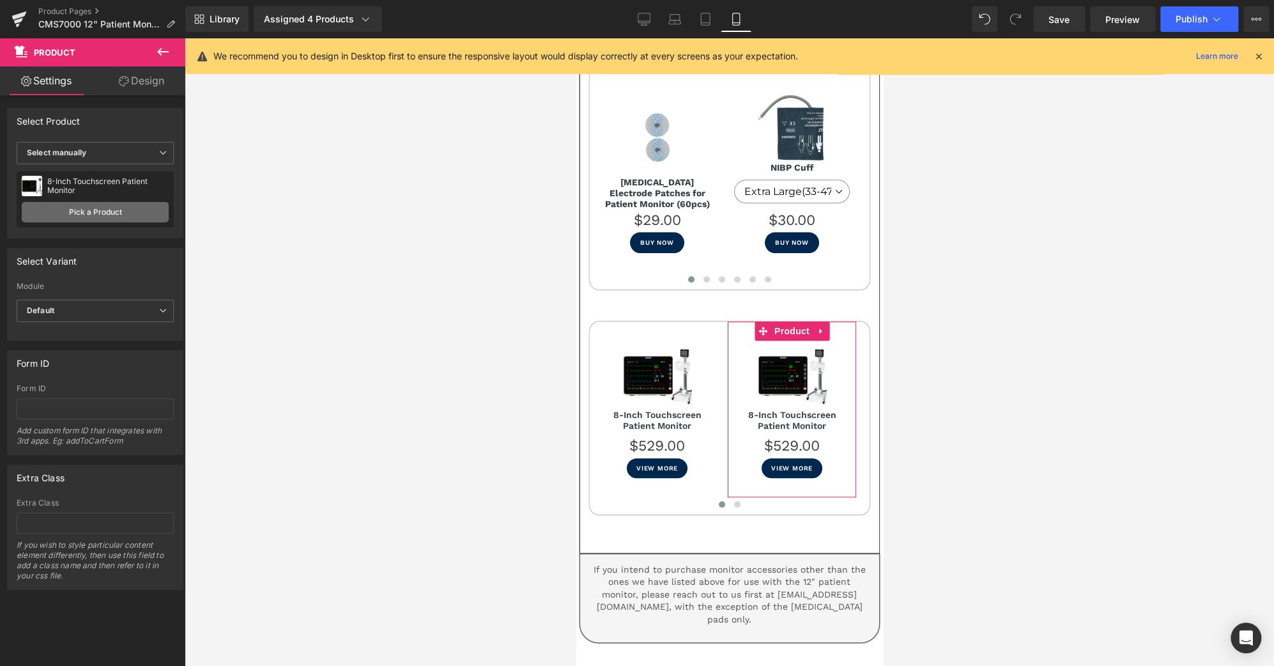
click at [87, 214] on link "Pick a Product" at bounding box center [95, 212] width 147 height 20
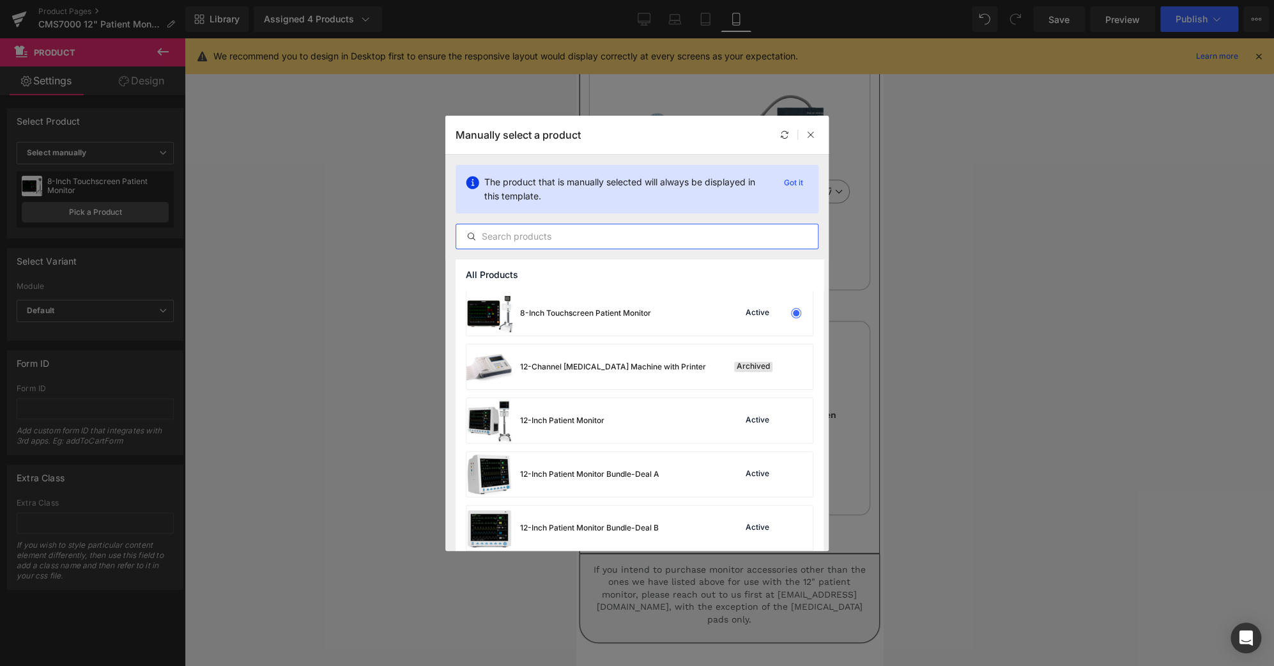
click at [603, 243] on input "text" at bounding box center [637, 236] width 362 height 15
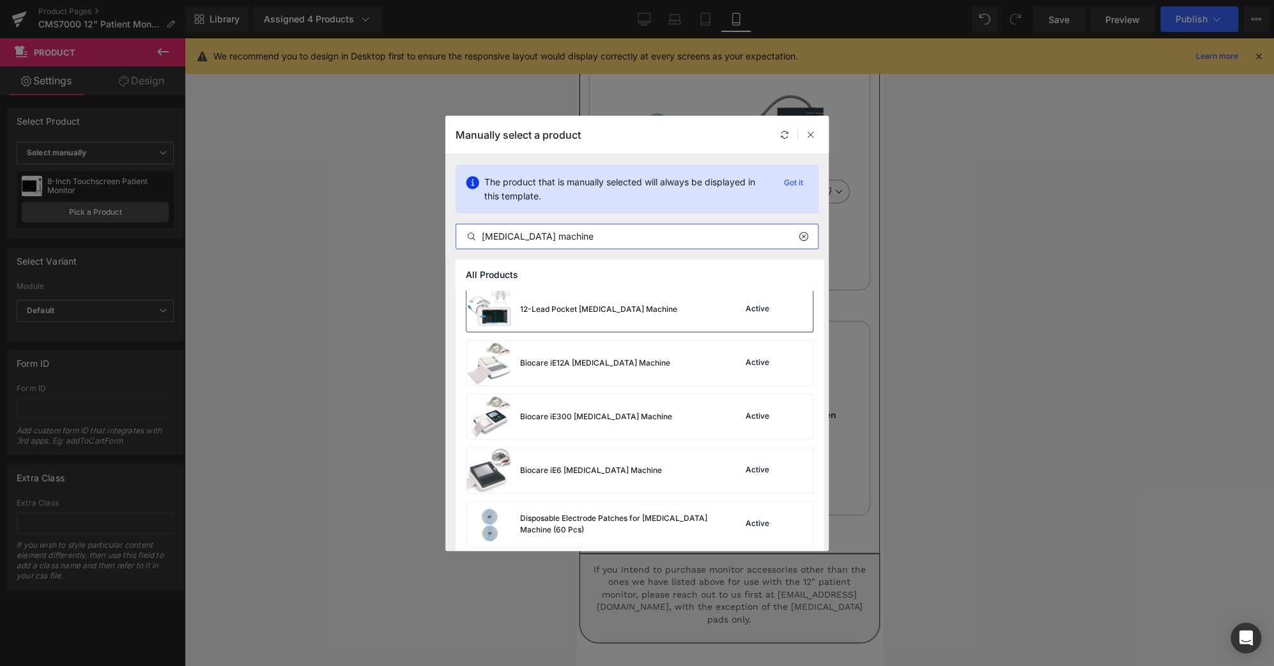
scroll to position [87, 0]
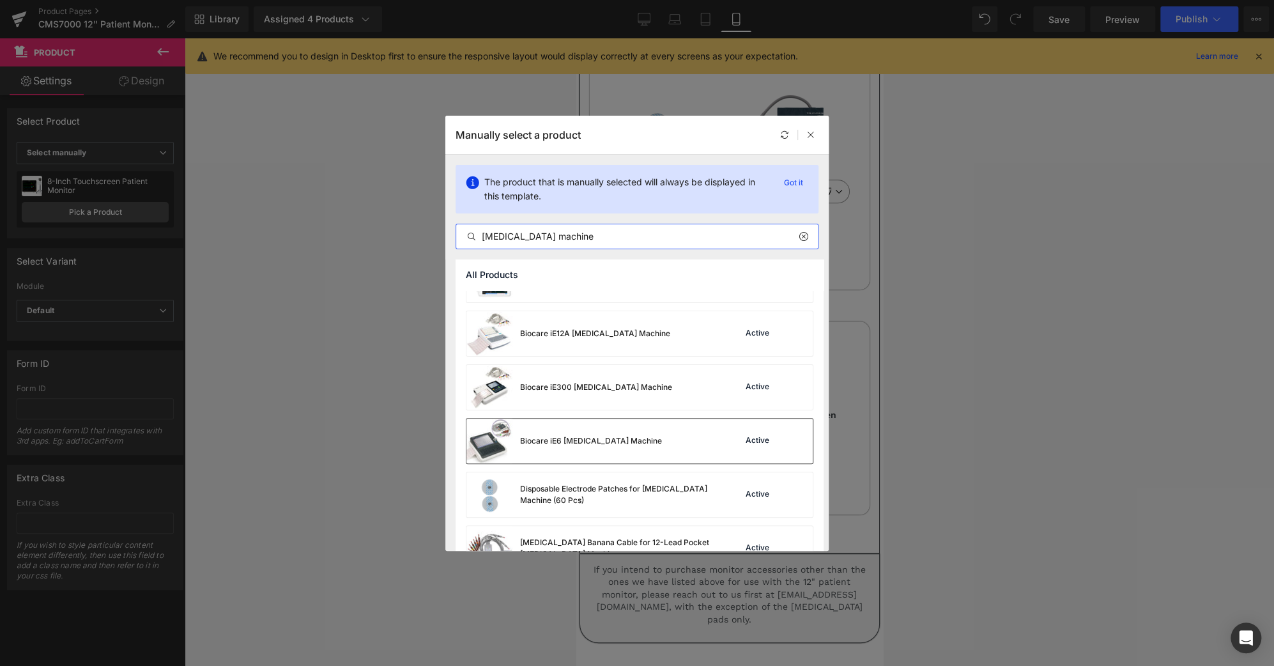
type input "[MEDICAL_DATA] machine"
click at [609, 452] on div "Biocare iE6 [MEDICAL_DATA] Machine" at bounding box center [564, 441] width 196 height 45
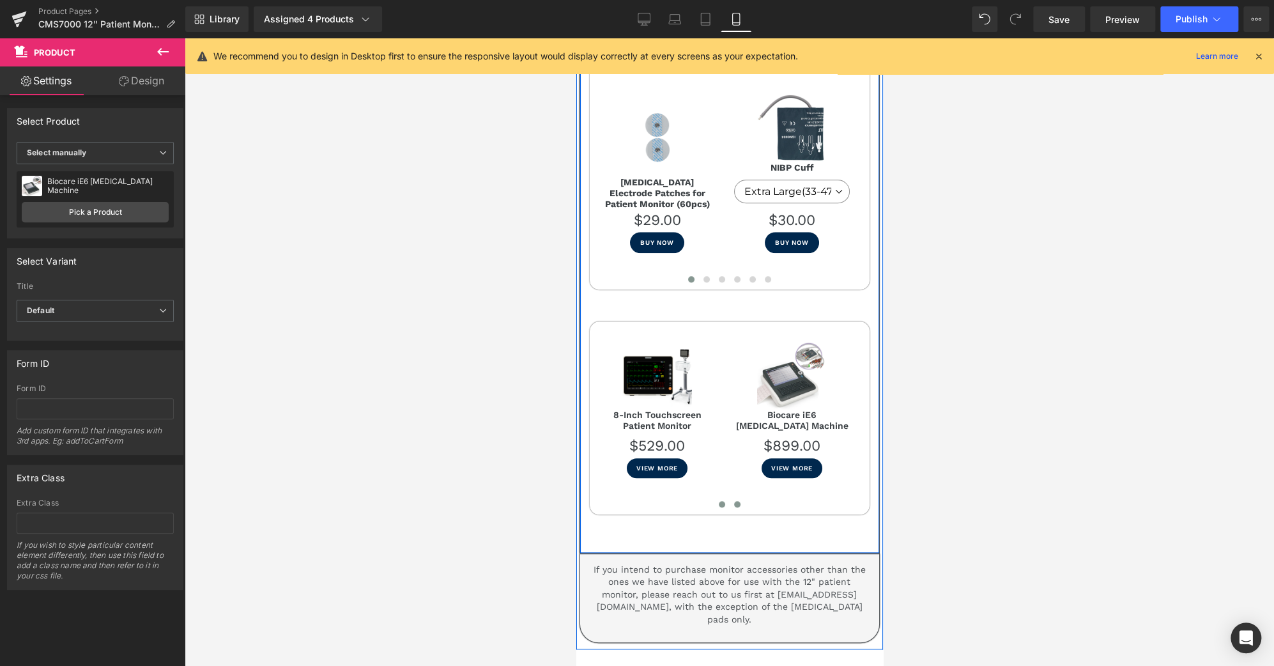
click at [734, 501] on span at bounding box center [737, 504] width 6 height 6
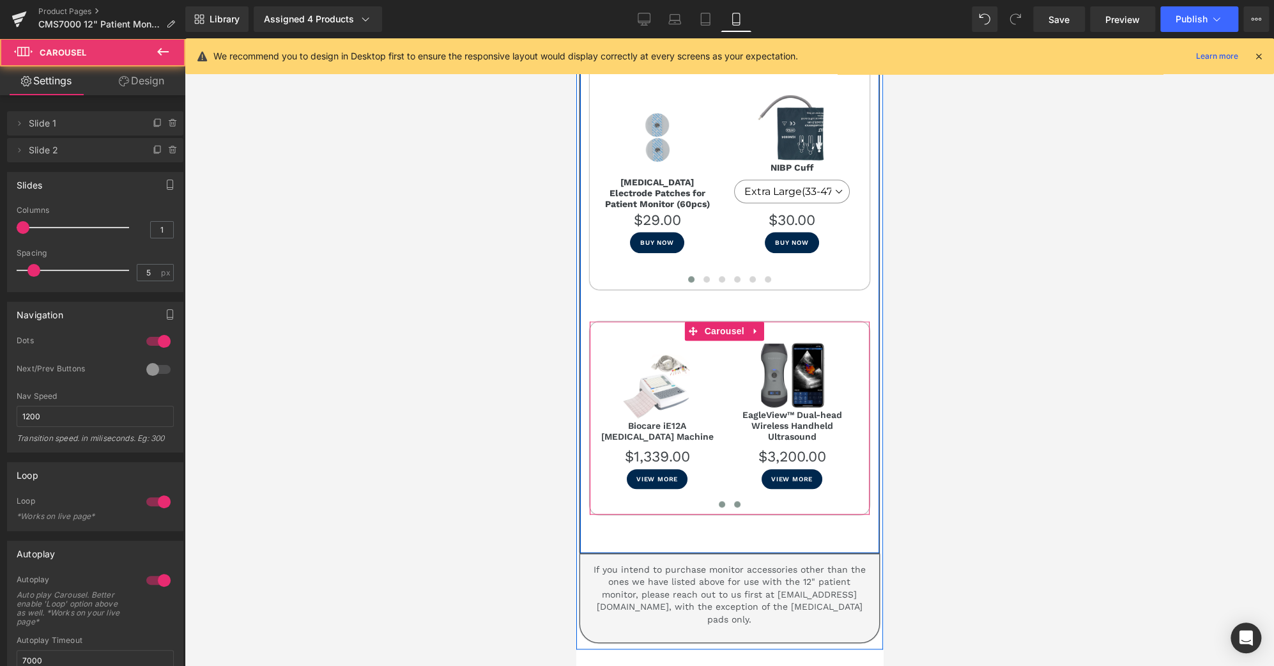
click at [718, 501] on span at bounding box center [721, 504] width 6 height 6
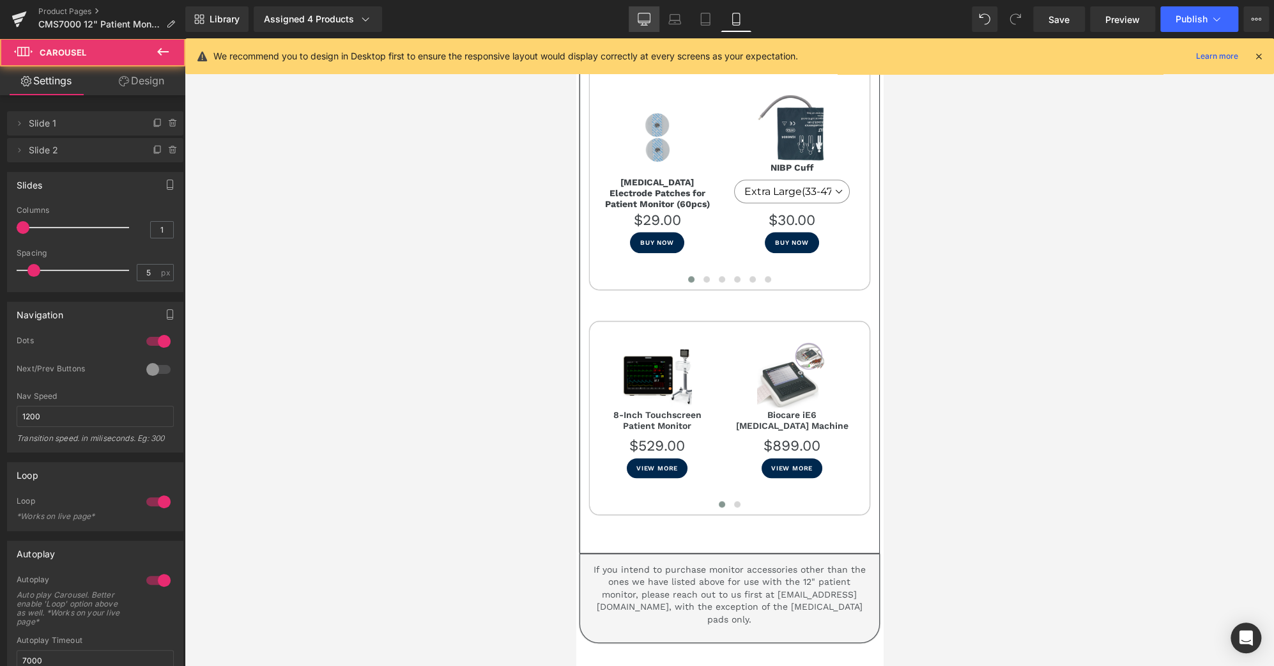
drag, startPoint x: 644, startPoint y: 23, endPoint x: 985, endPoint y: 113, distance: 352.3
click at [644, 23] on icon at bounding box center [644, 18] width 12 height 10
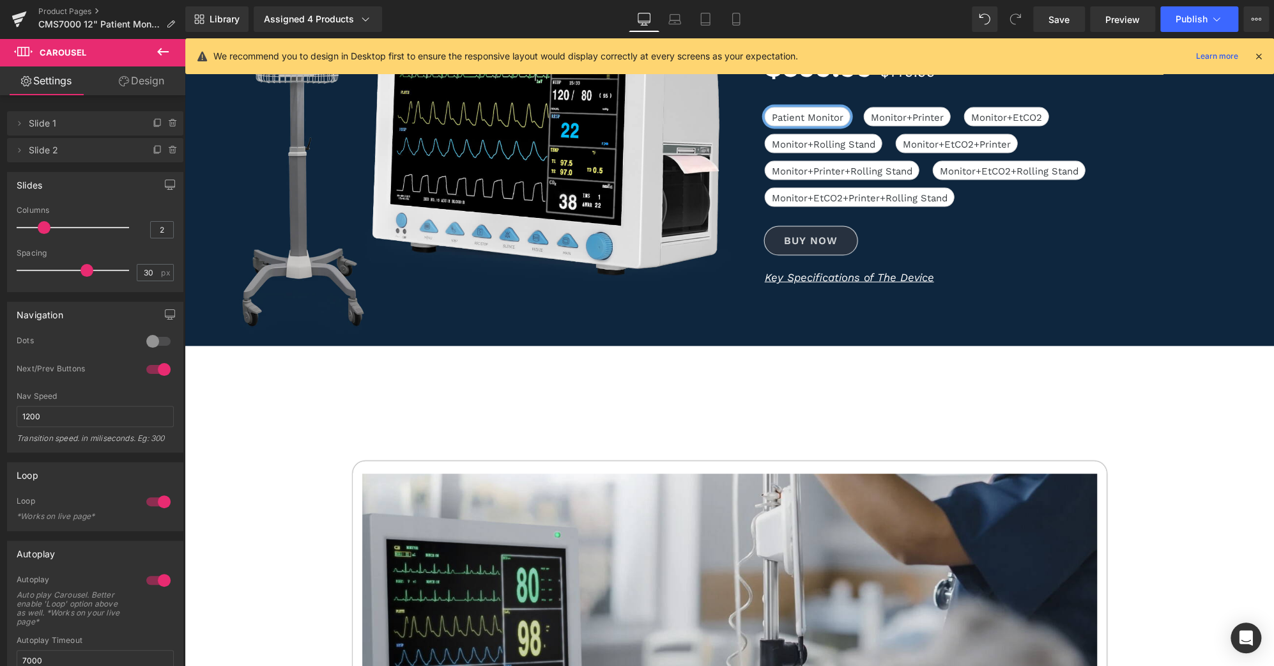
scroll to position [282, 0]
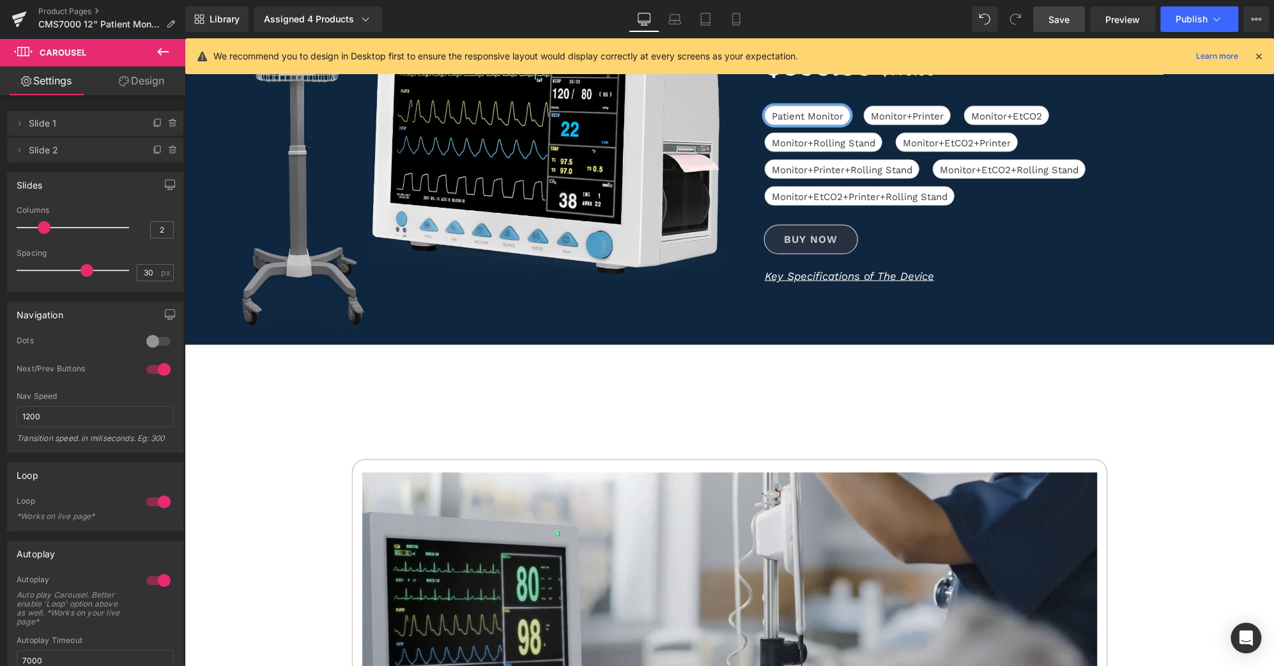
click at [1061, 19] on span "Save" at bounding box center [1059, 19] width 21 height 13
click at [1217, 22] on icon at bounding box center [1216, 19] width 13 height 13
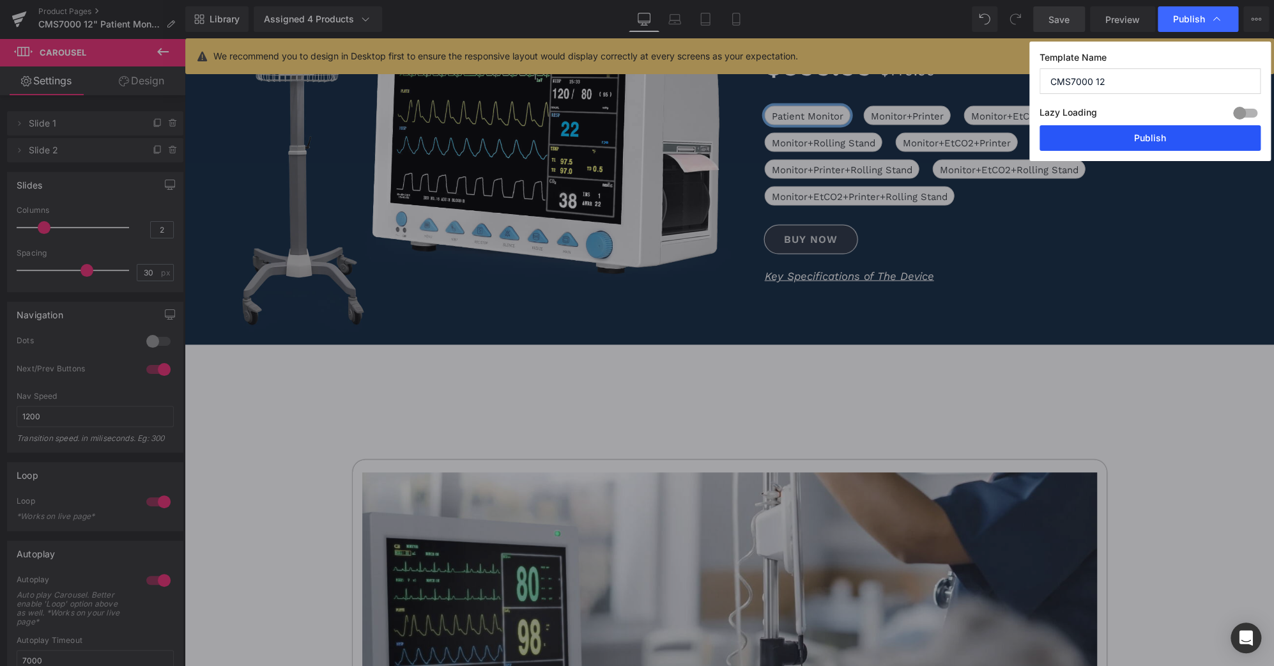
click at [1178, 142] on button "Publish" at bounding box center [1150, 138] width 221 height 26
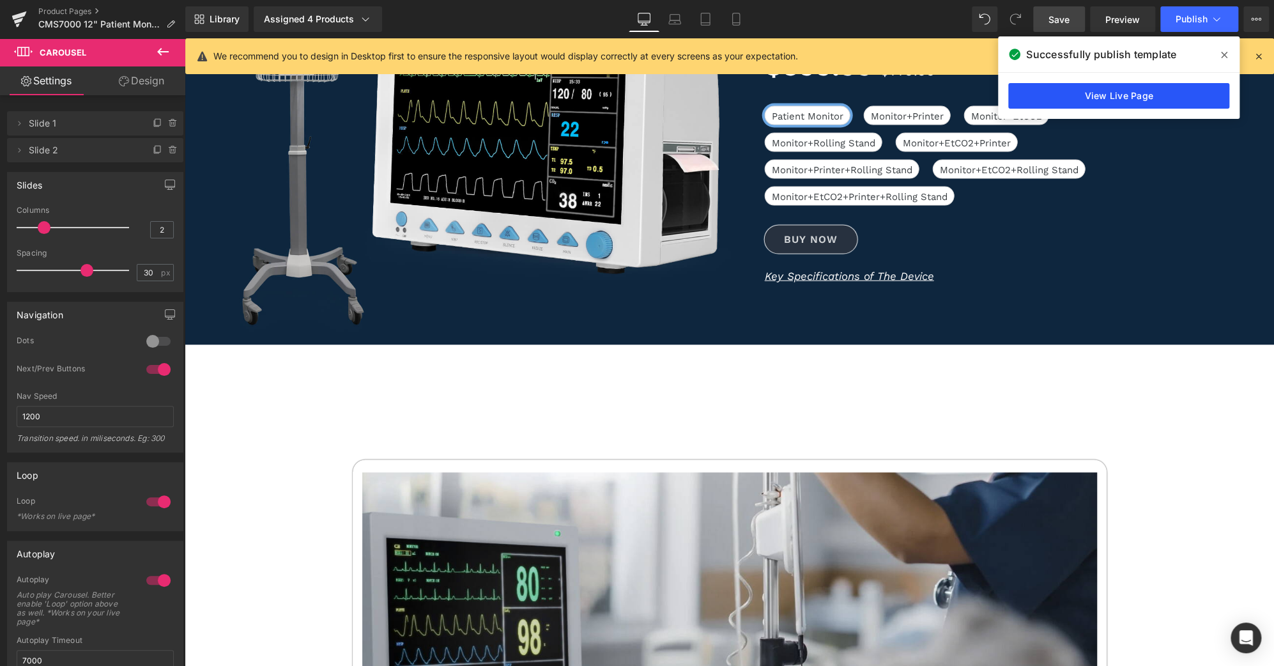
click at [1123, 95] on link "View Live Page" at bounding box center [1118, 96] width 221 height 26
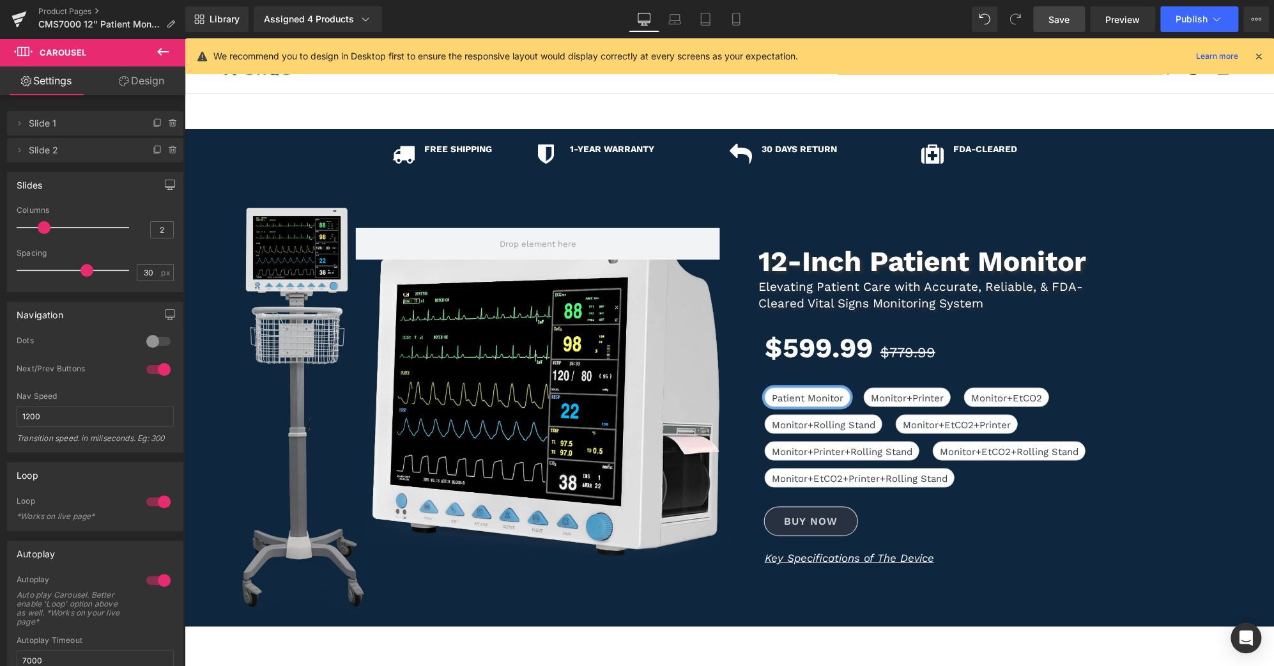
scroll to position [0, 0]
click at [77, 13] on link "Product Pages" at bounding box center [111, 11] width 147 height 10
